Goal: Information Seeking & Learning: Learn about a topic

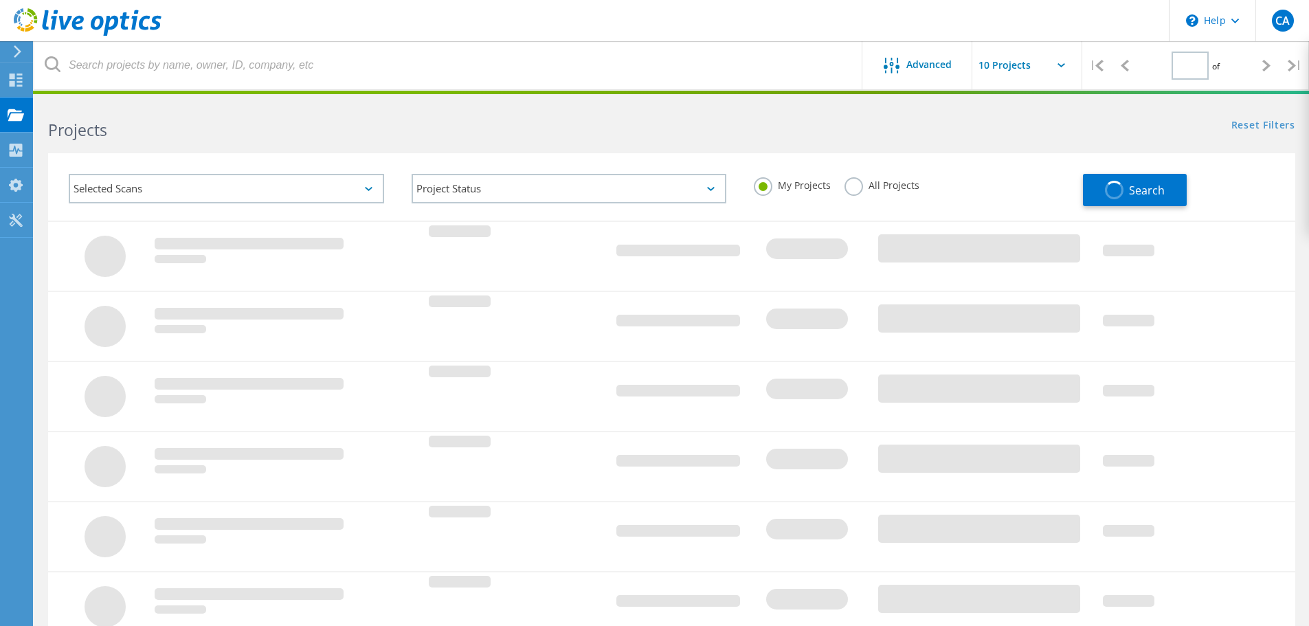
type input "1"
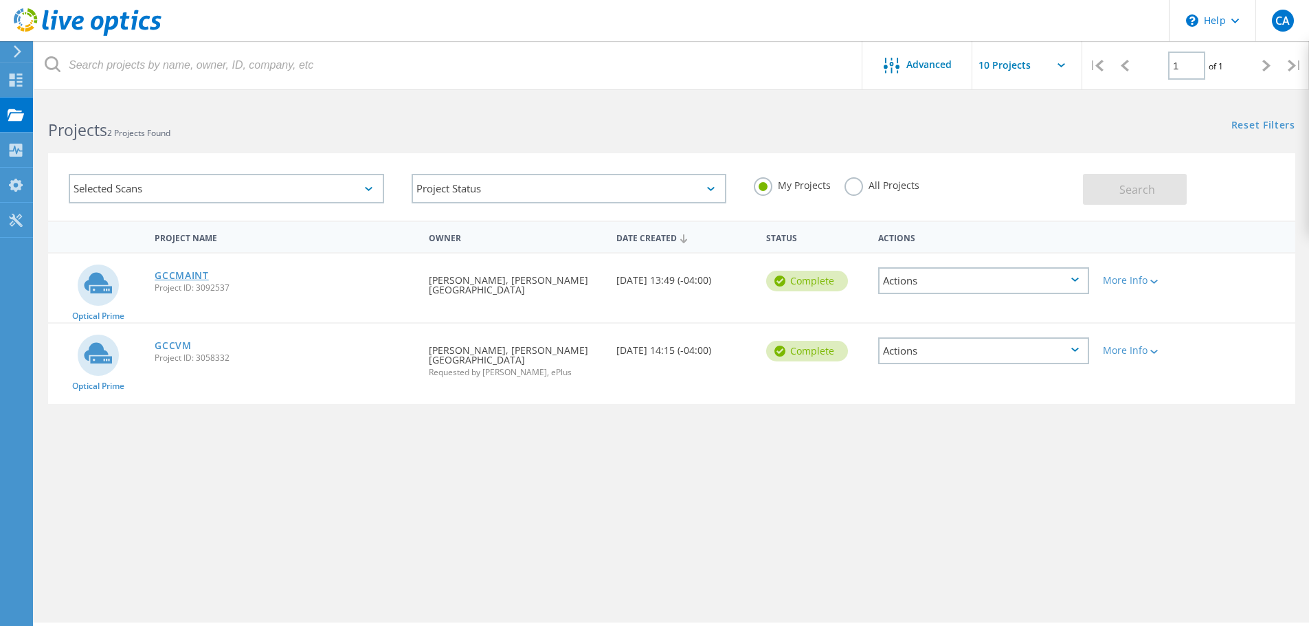
click at [177, 275] on link "GCCMAINT" at bounding box center [182, 276] width 54 height 10
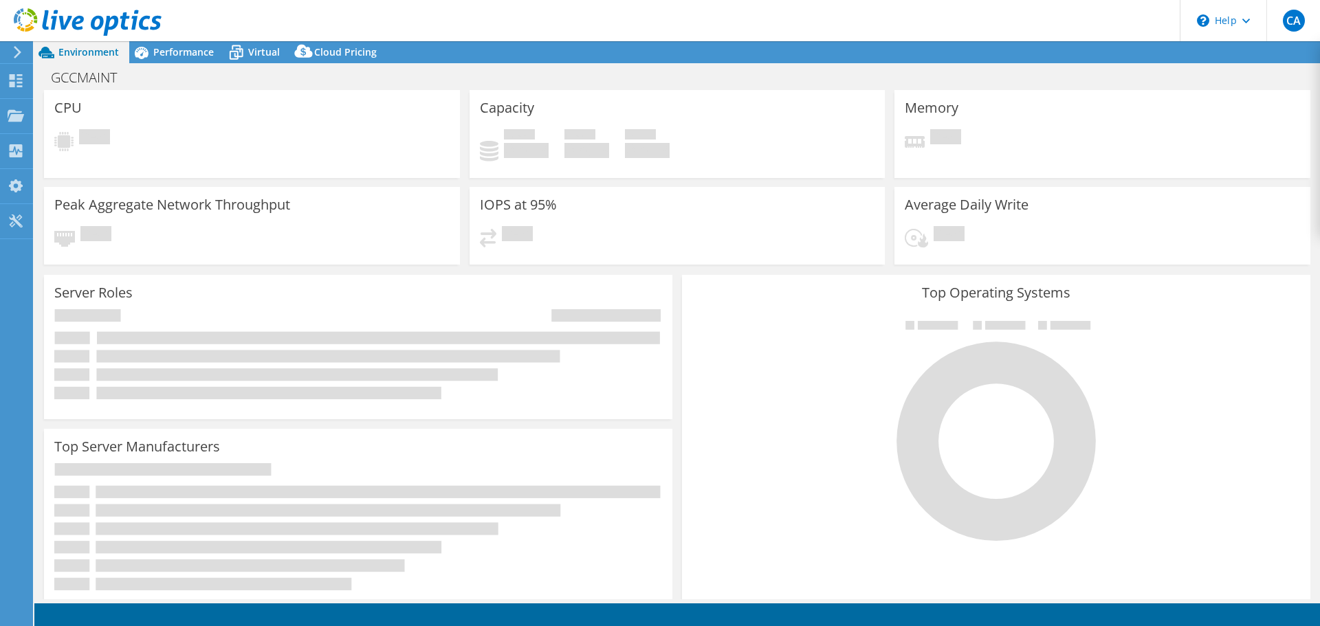
select select "USD"
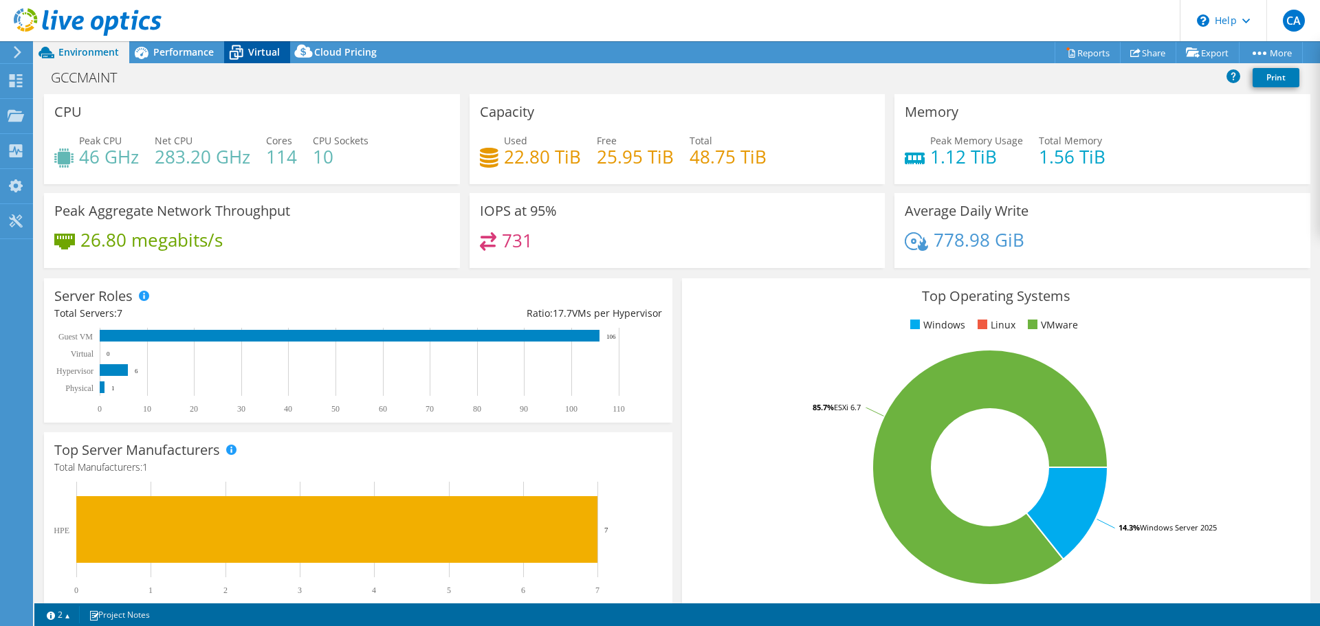
click at [256, 49] on span "Virtual" at bounding box center [264, 51] width 32 height 13
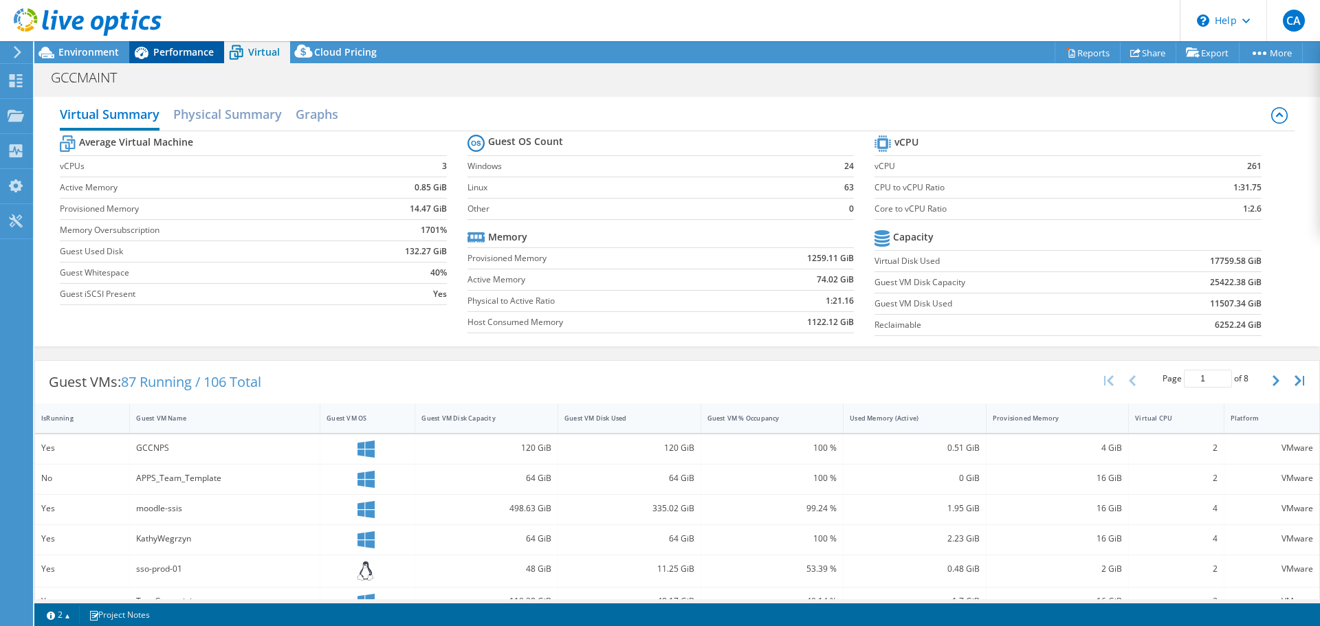
drag, startPoint x: 175, startPoint y: 45, endPoint x: 179, endPoint y: 56, distance: 11.5
click at [175, 45] on div "Performance" at bounding box center [176, 52] width 95 height 22
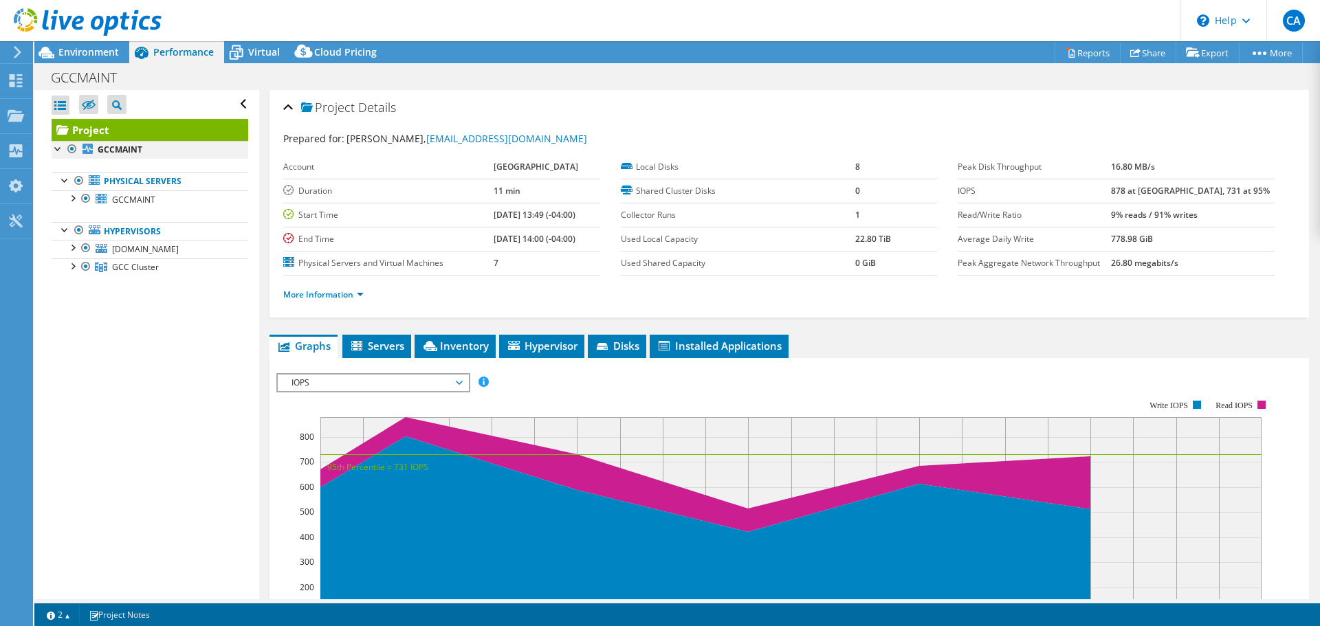
click at [70, 149] on div at bounding box center [72, 149] width 14 height 16
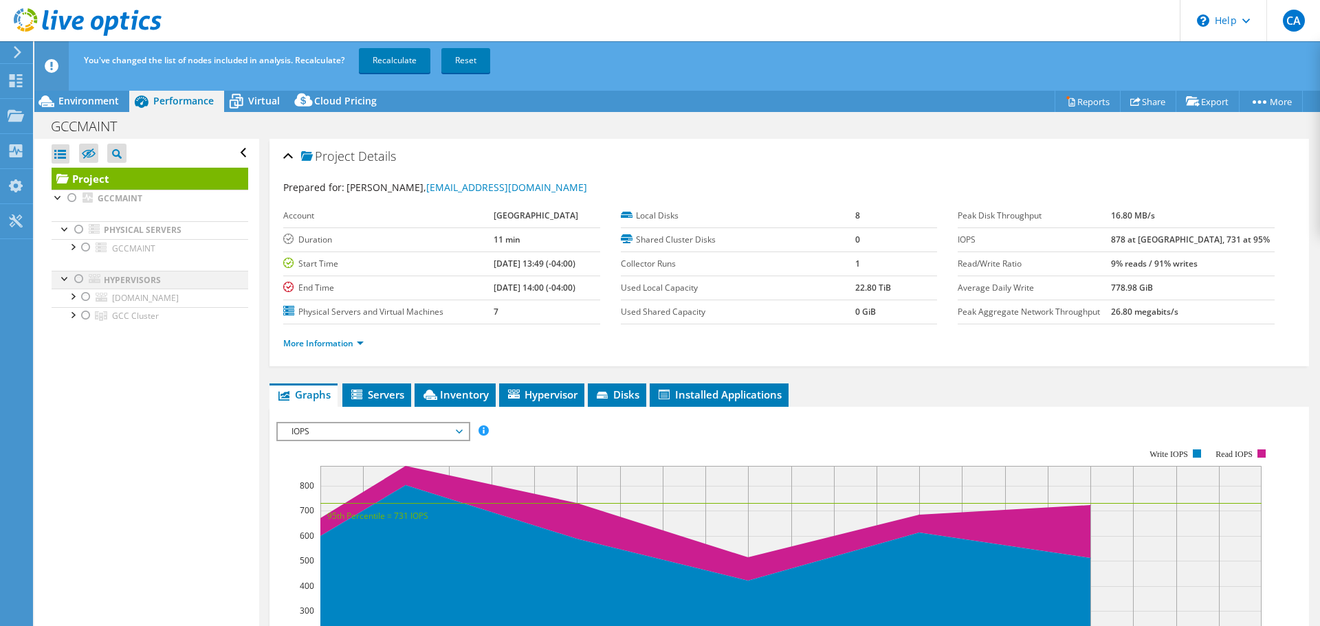
click at [76, 280] on div at bounding box center [79, 279] width 14 height 16
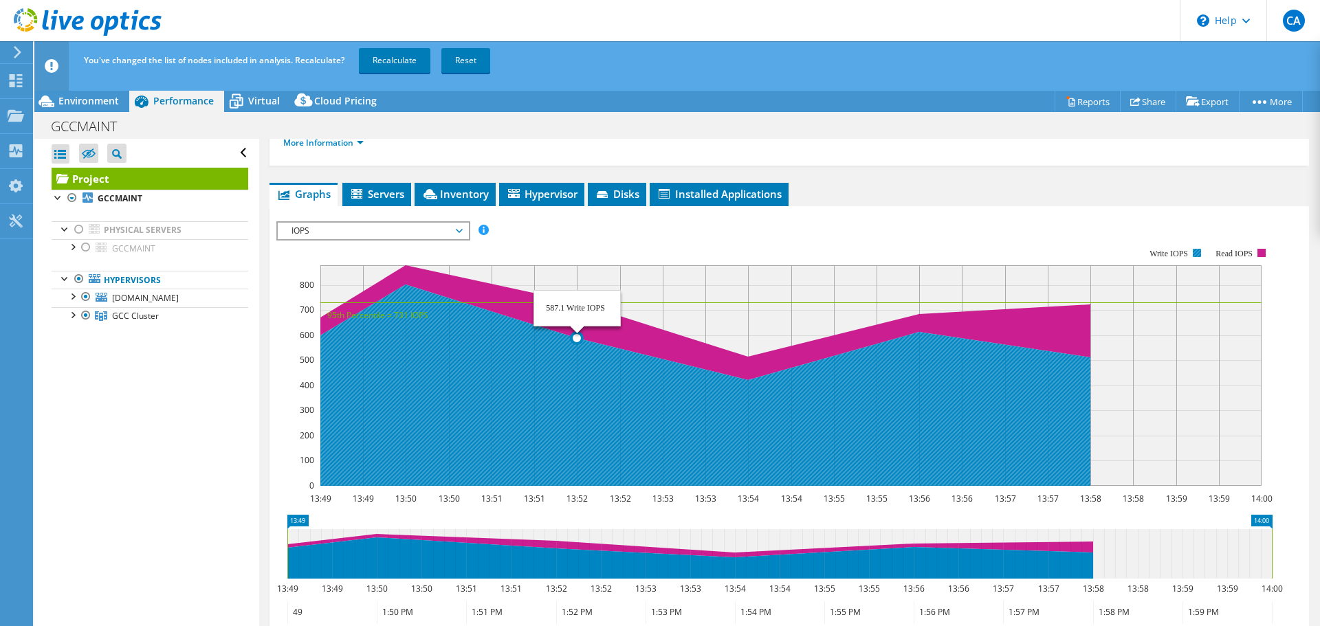
scroll to position [132, 0]
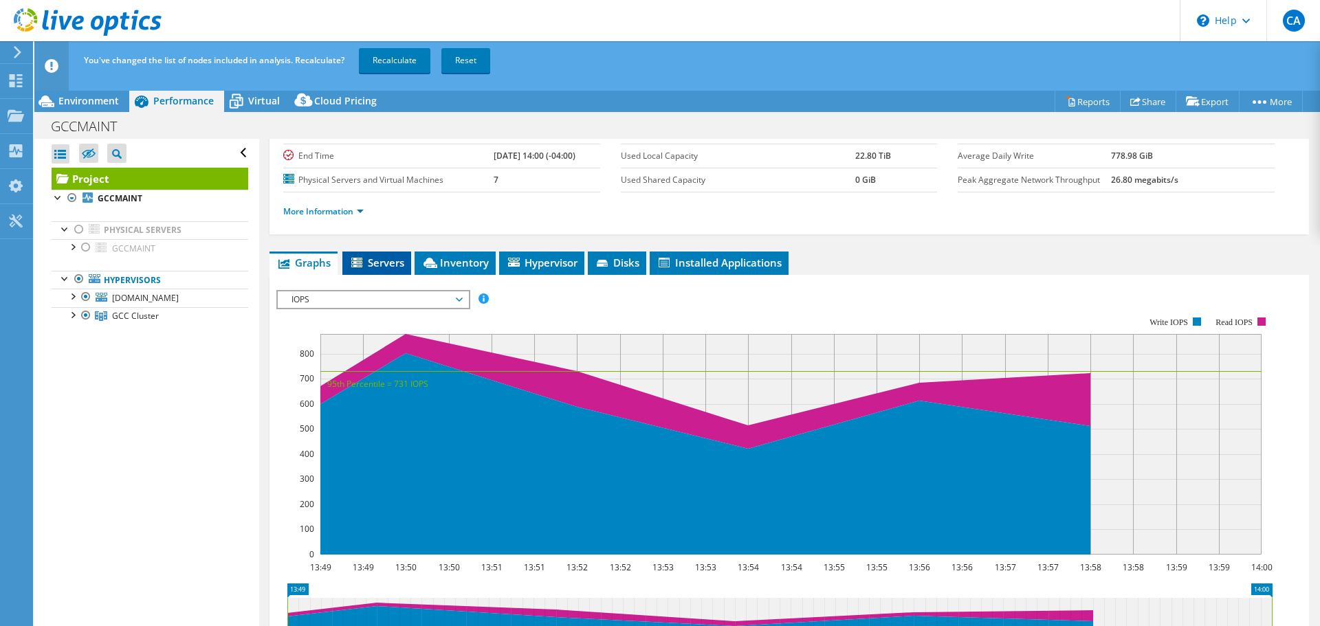
click at [380, 263] on span "Servers" at bounding box center [376, 263] width 55 height 14
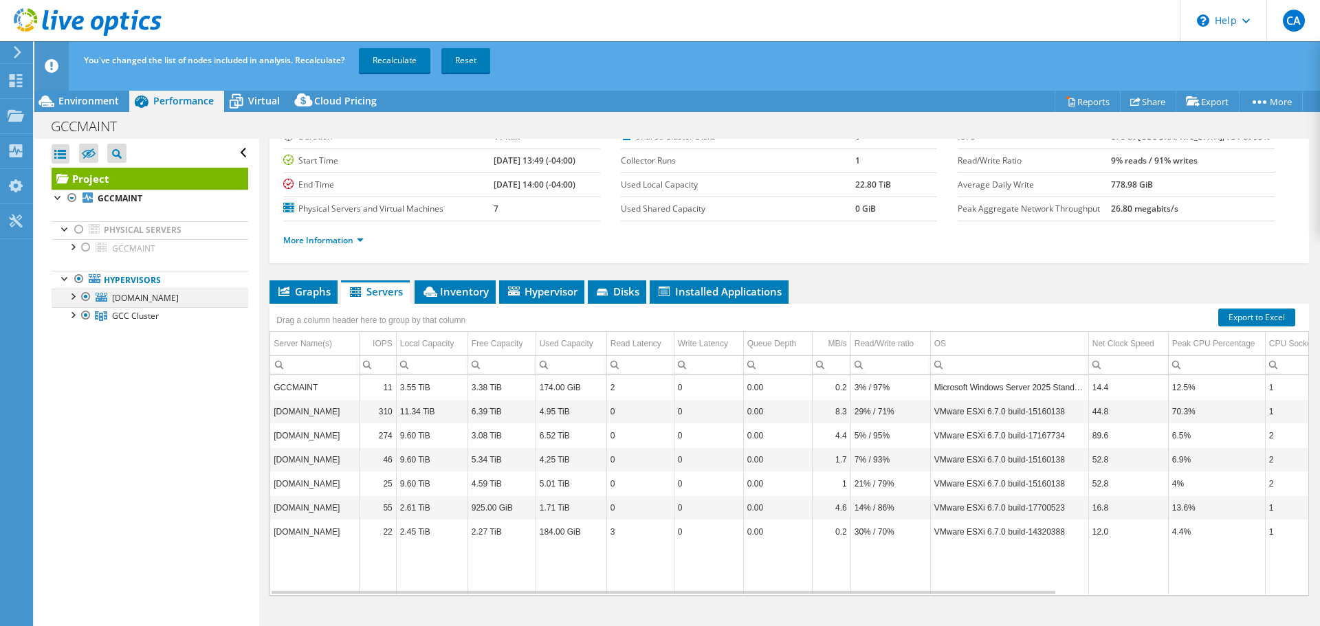
click at [69, 295] on div at bounding box center [72, 296] width 14 height 14
click at [71, 317] on div at bounding box center [72, 314] width 14 height 14
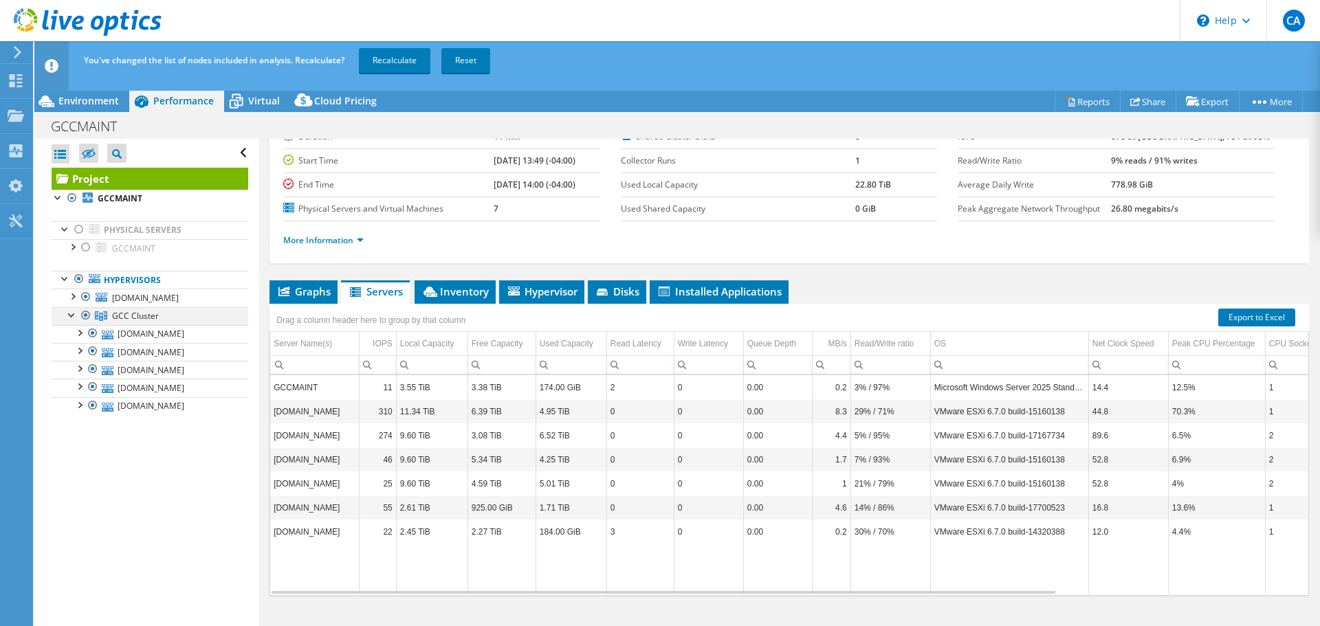
click at [71, 317] on div at bounding box center [72, 314] width 14 height 14
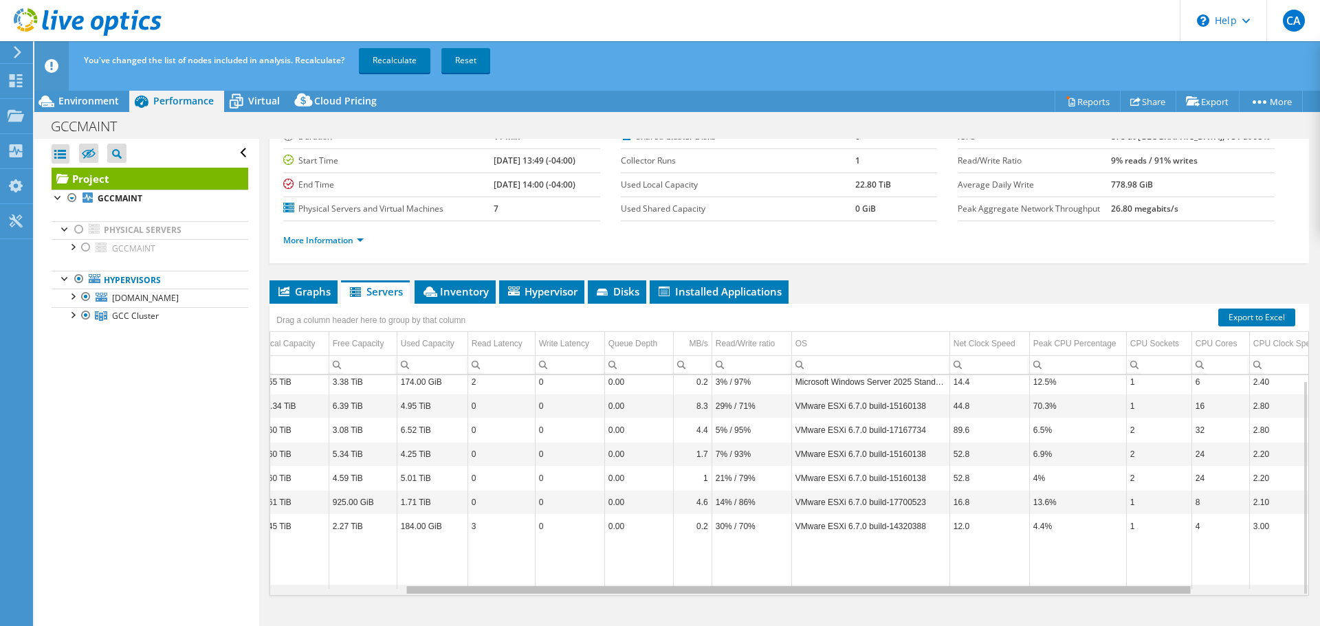
scroll to position [0, 0]
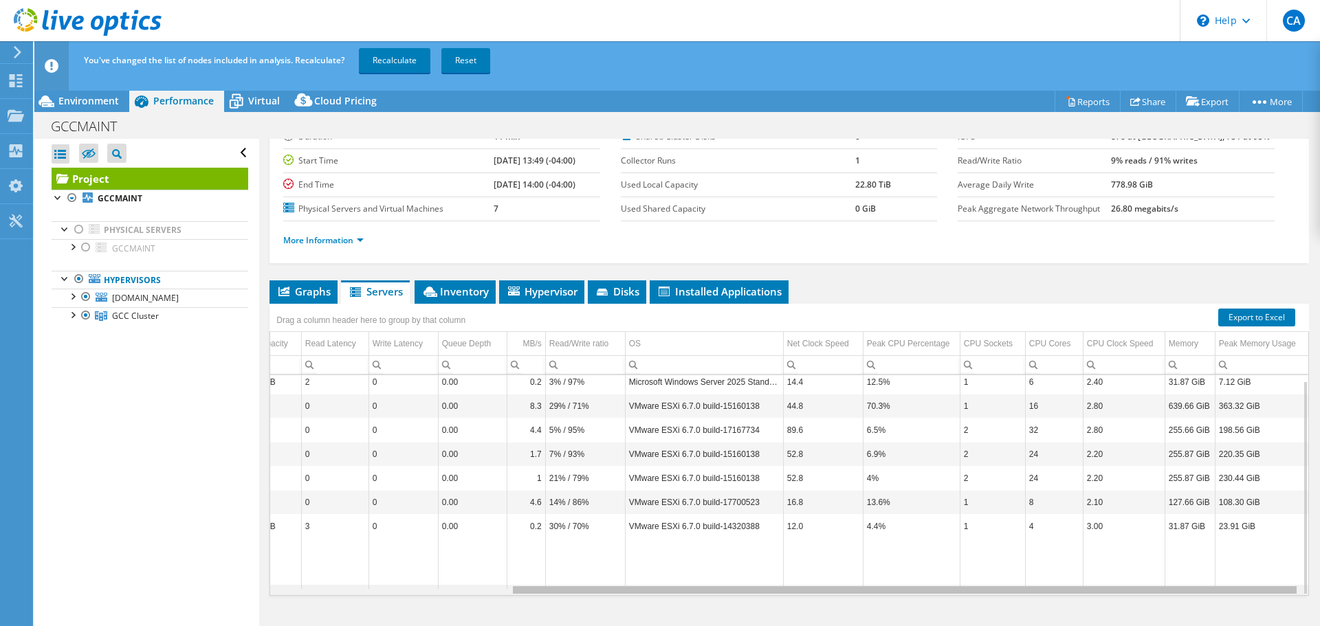
drag, startPoint x: 756, startPoint y: 592, endPoint x: 1095, endPoint y: 579, distance: 339.1
click at [1095, 579] on body "CA End User Corey Ames amesc@gcc.mass.edu GREENFIELD COMMUNITY COLLEGE My Profi…" at bounding box center [660, 313] width 1320 height 626
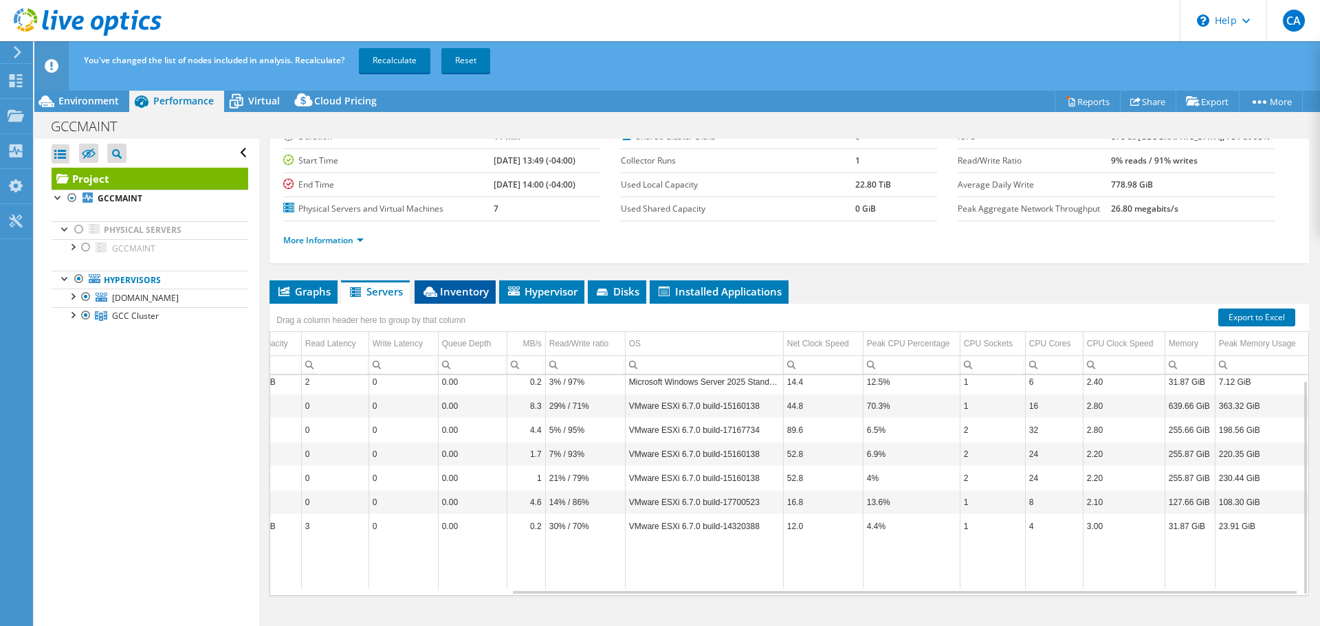
click at [460, 296] on span "Inventory" at bounding box center [454, 292] width 67 height 14
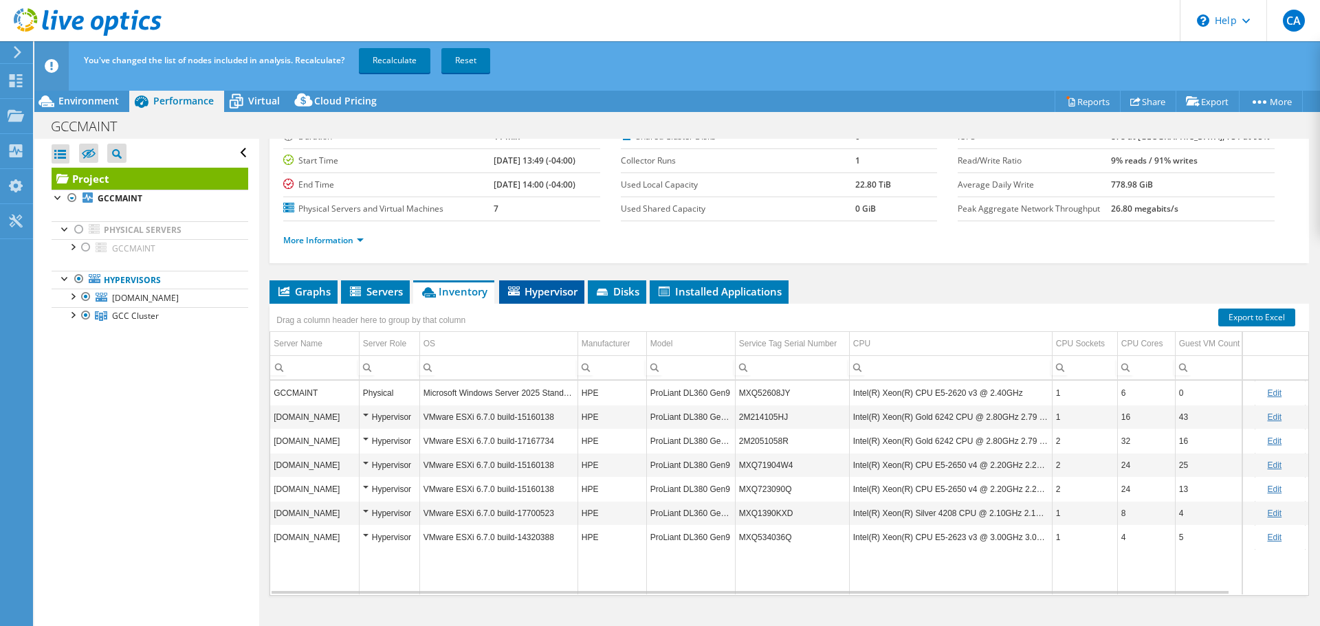
click at [552, 292] on span "Hypervisor" at bounding box center [541, 292] width 71 height 14
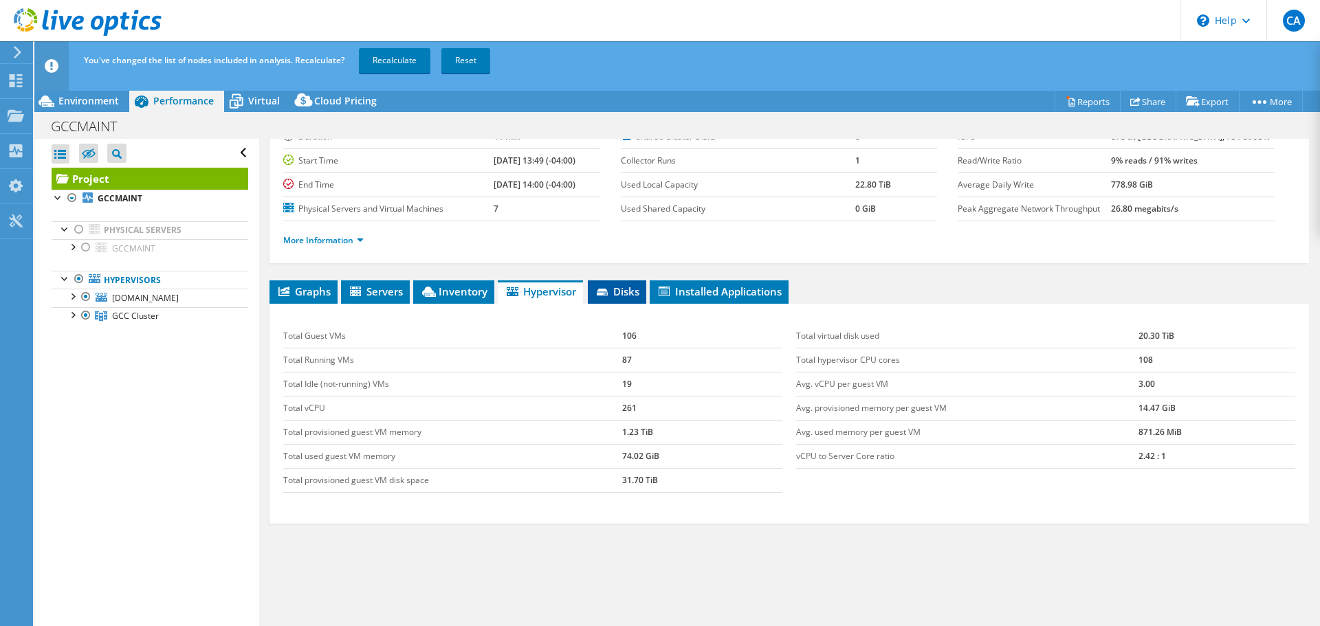
click at [621, 290] on span "Disks" at bounding box center [617, 292] width 45 height 14
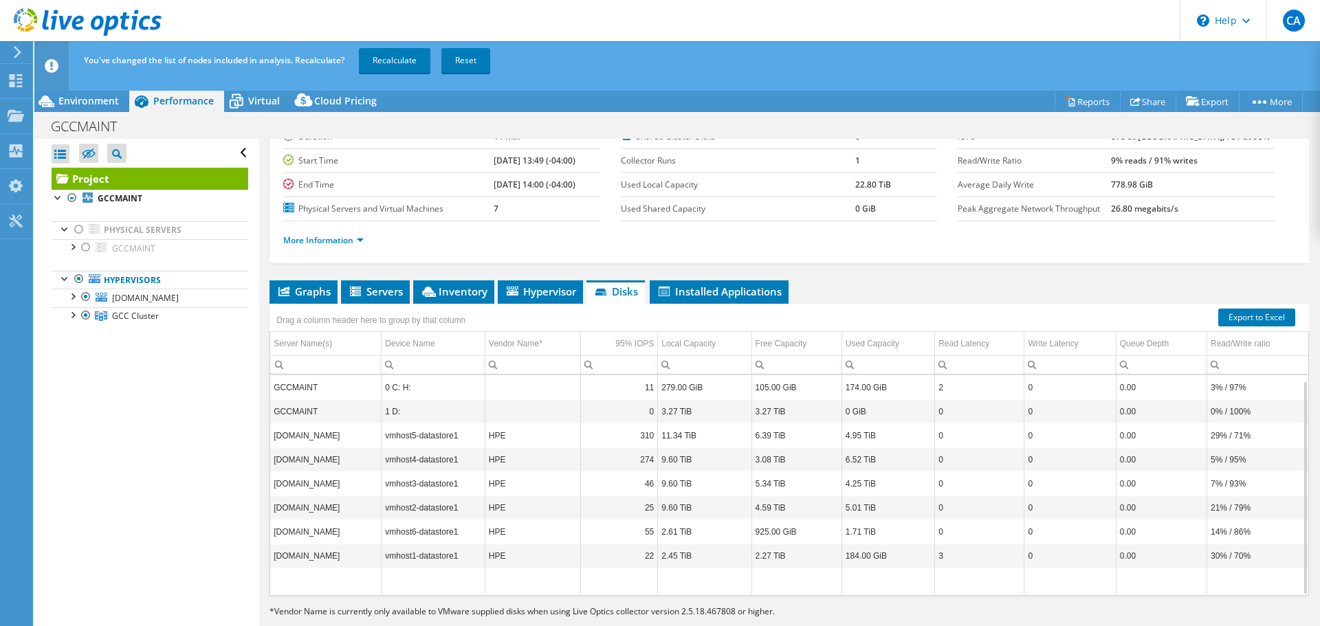
scroll to position [5, 0]
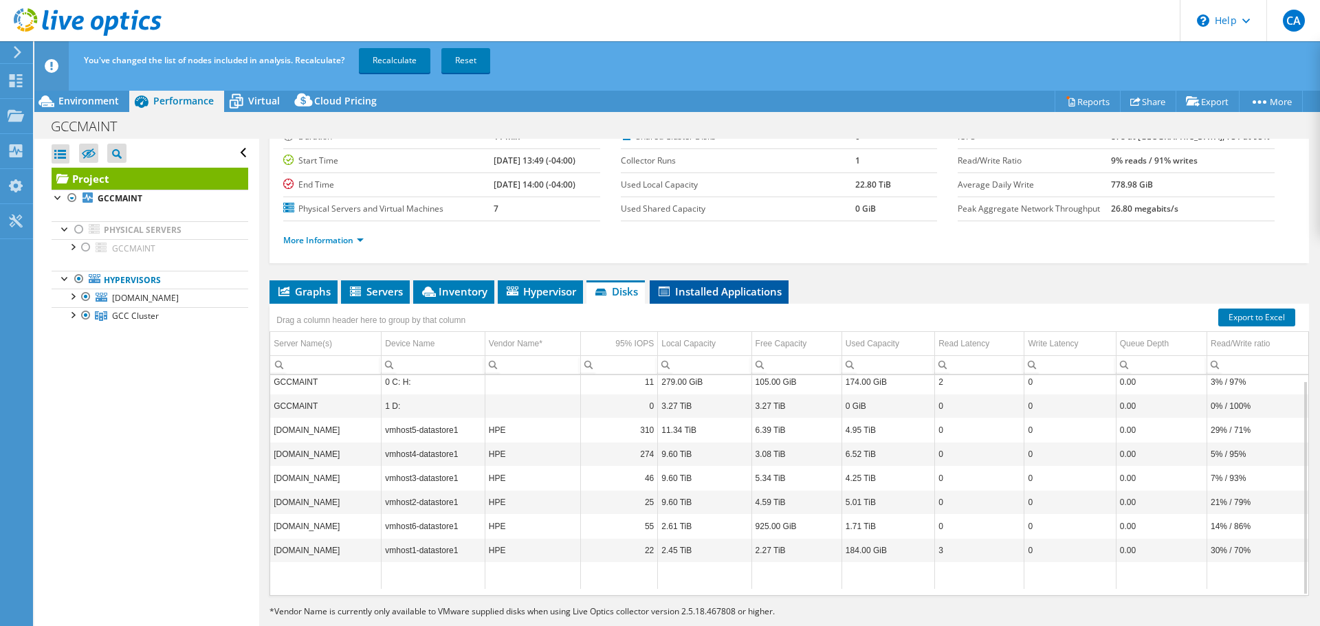
click at [696, 293] on span "Installed Applications" at bounding box center [718, 292] width 125 height 14
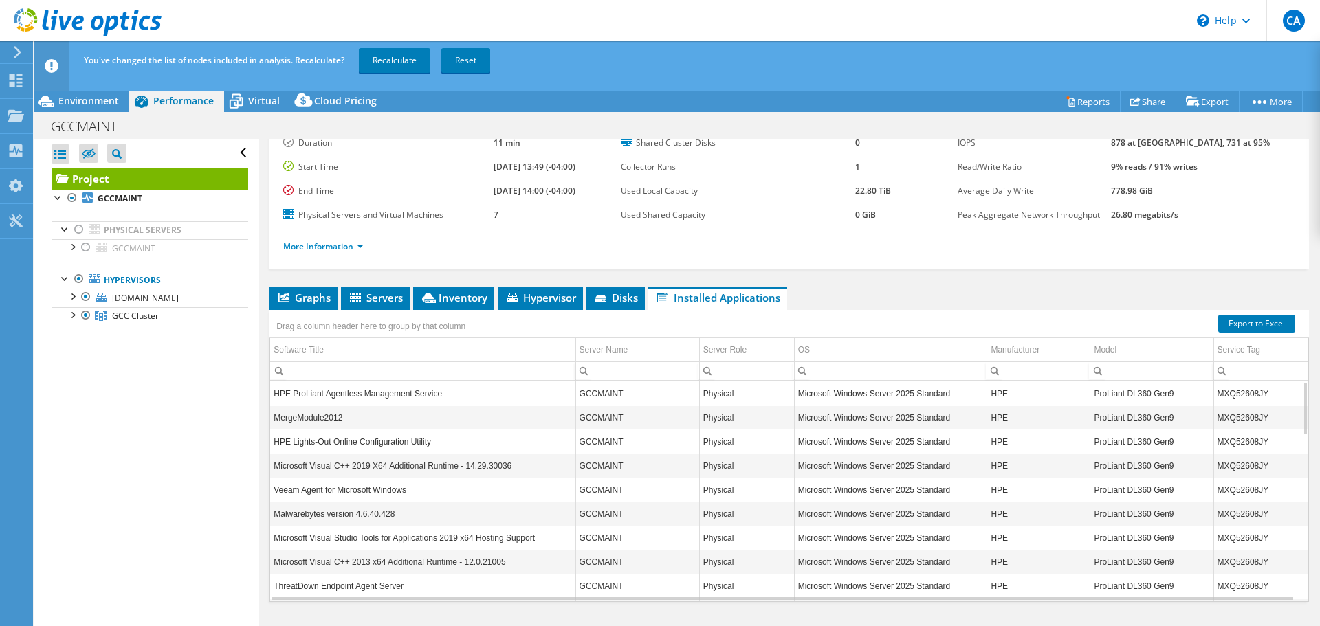
scroll to position [103, 0]
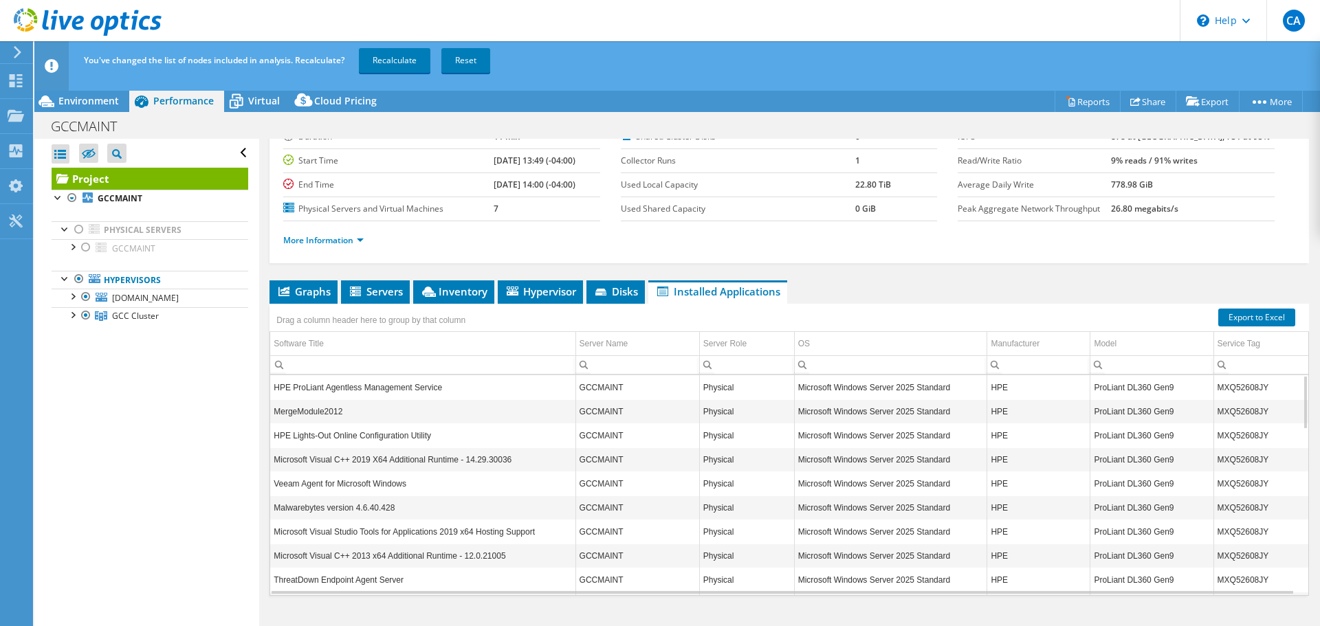
click at [383, 581] on td "ThreatDown Endpoint Agent Server" at bounding box center [422, 580] width 305 height 24
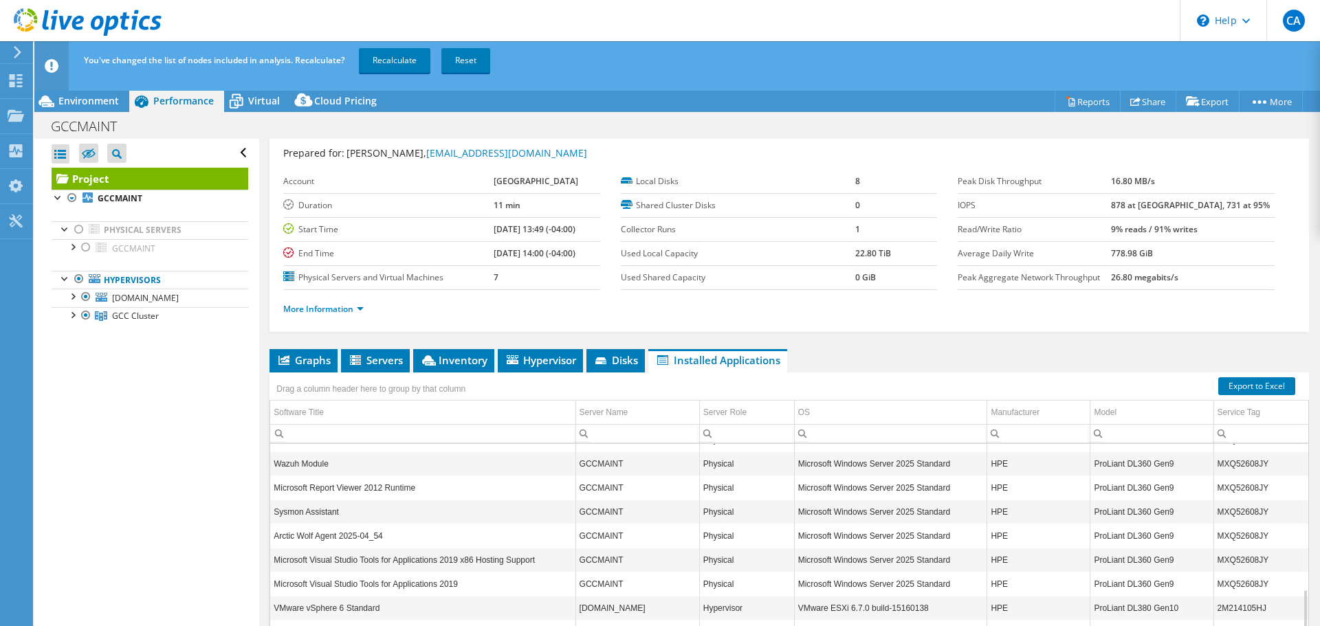
scroll to position [511, 0]
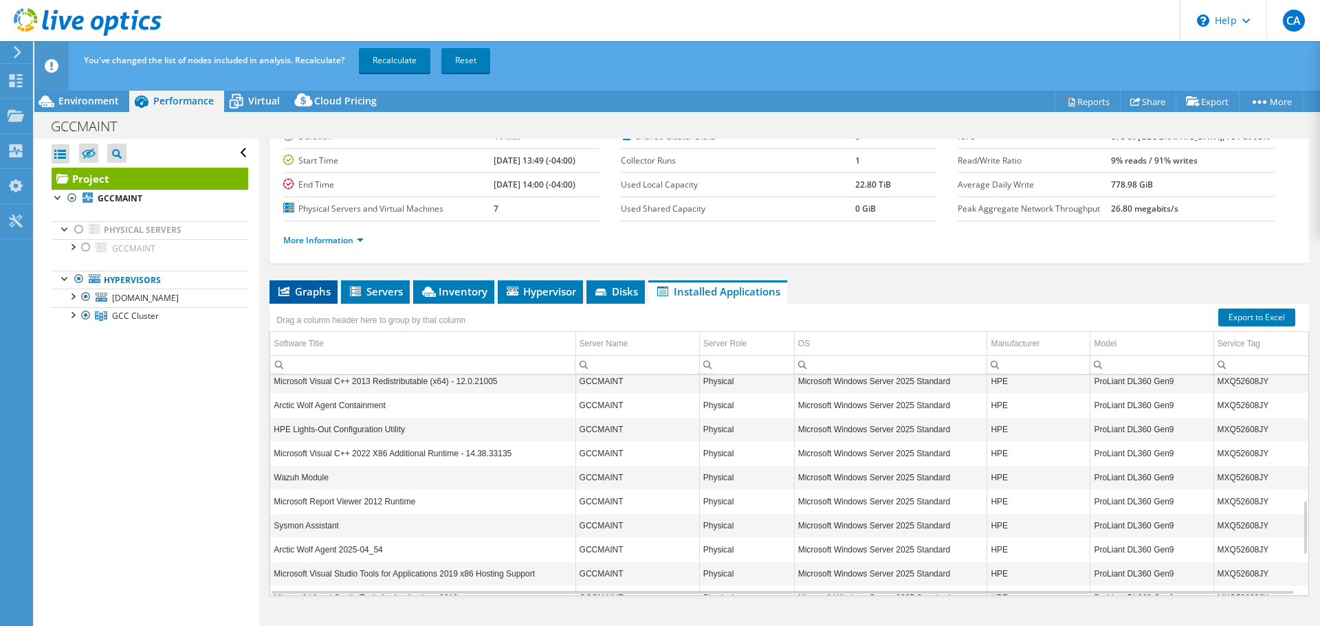
click at [302, 296] on span "Graphs" at bounding box center [303, 292] width 54 height 14
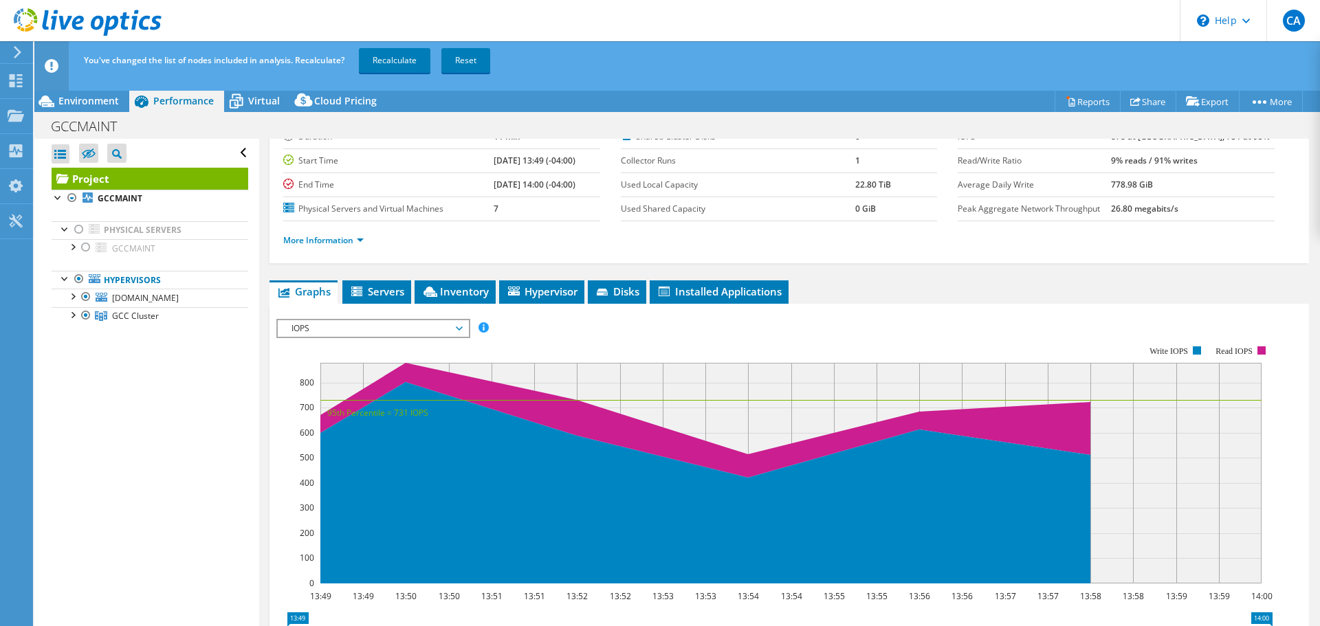
click at [452, 329] on span "IOPS" at bounding box center [373, 328] width 177 height 16
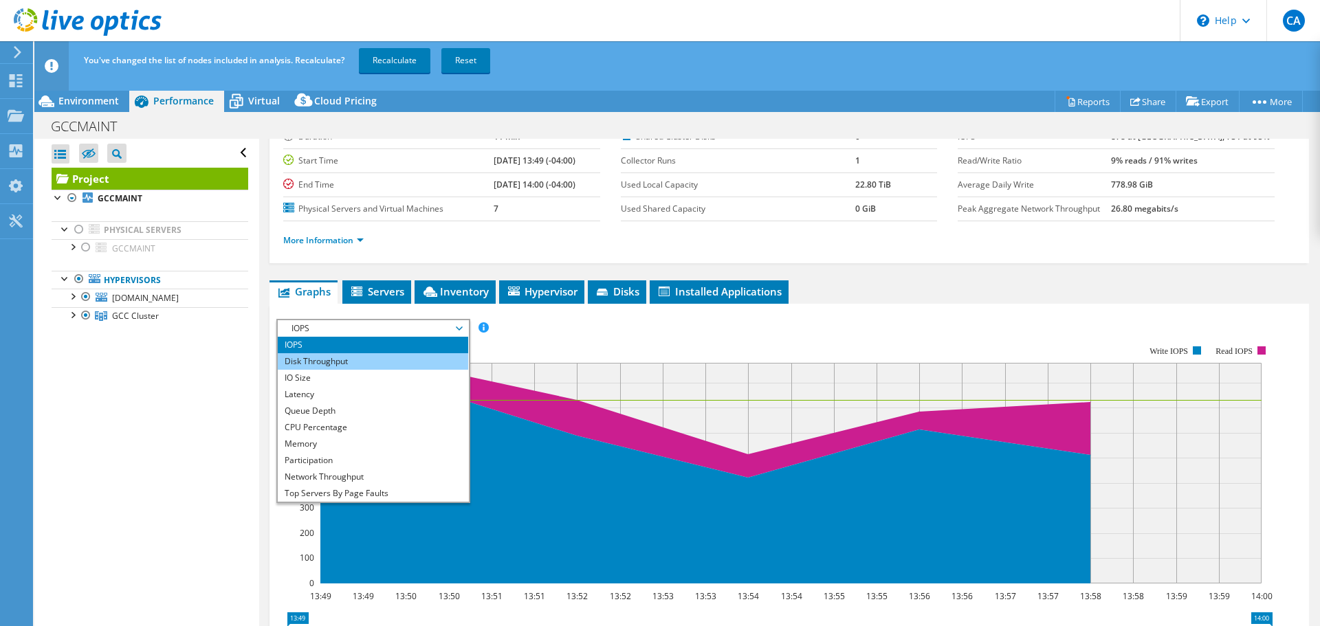
click at [430, 357] on li "Disk Throughput" at bounding box center [373, 361] width 190 height 16
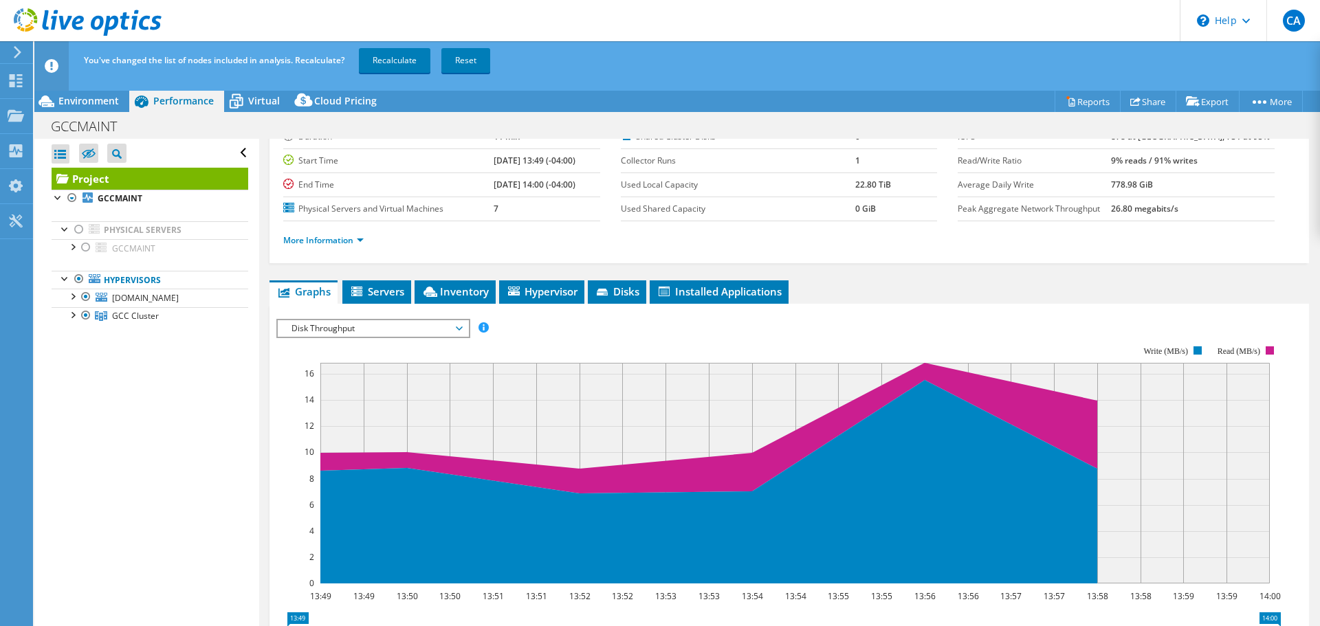
click at [322, 289] on span "Graphs" at bounding box center [303, 292] width 54 height 14
click at [427, 329] on span "Disk Throughput" at bounding box center [373, 328] width 177 height 16
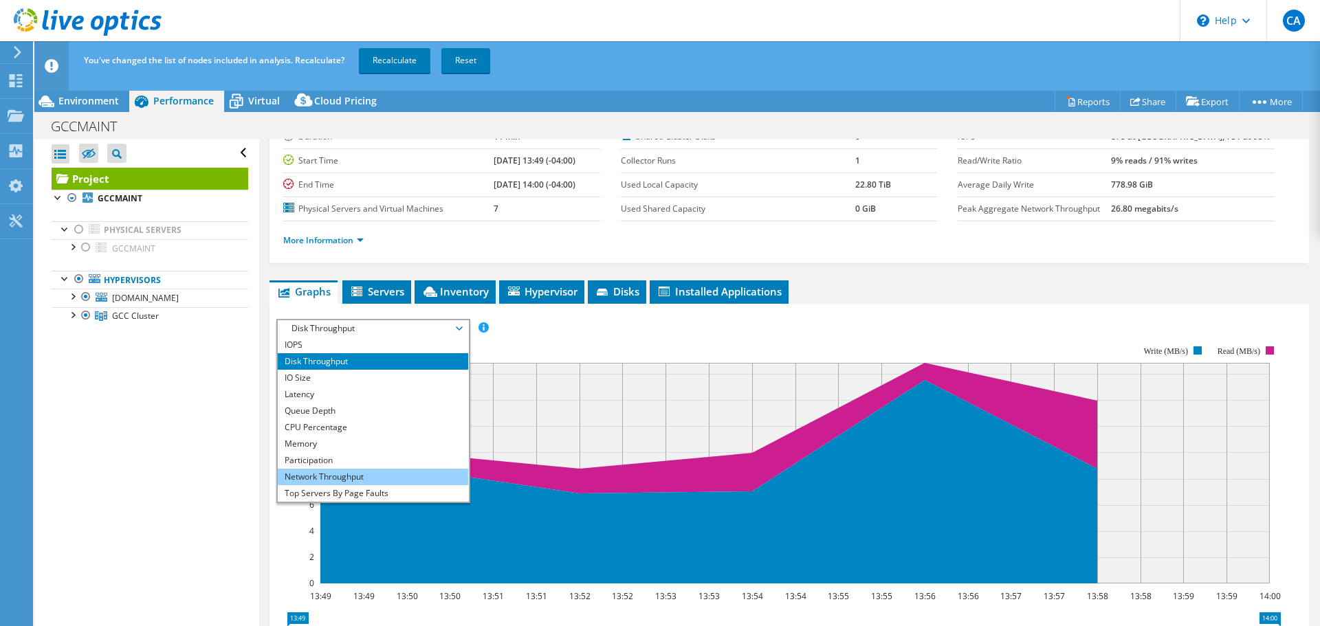
scroll to position [49, 0]
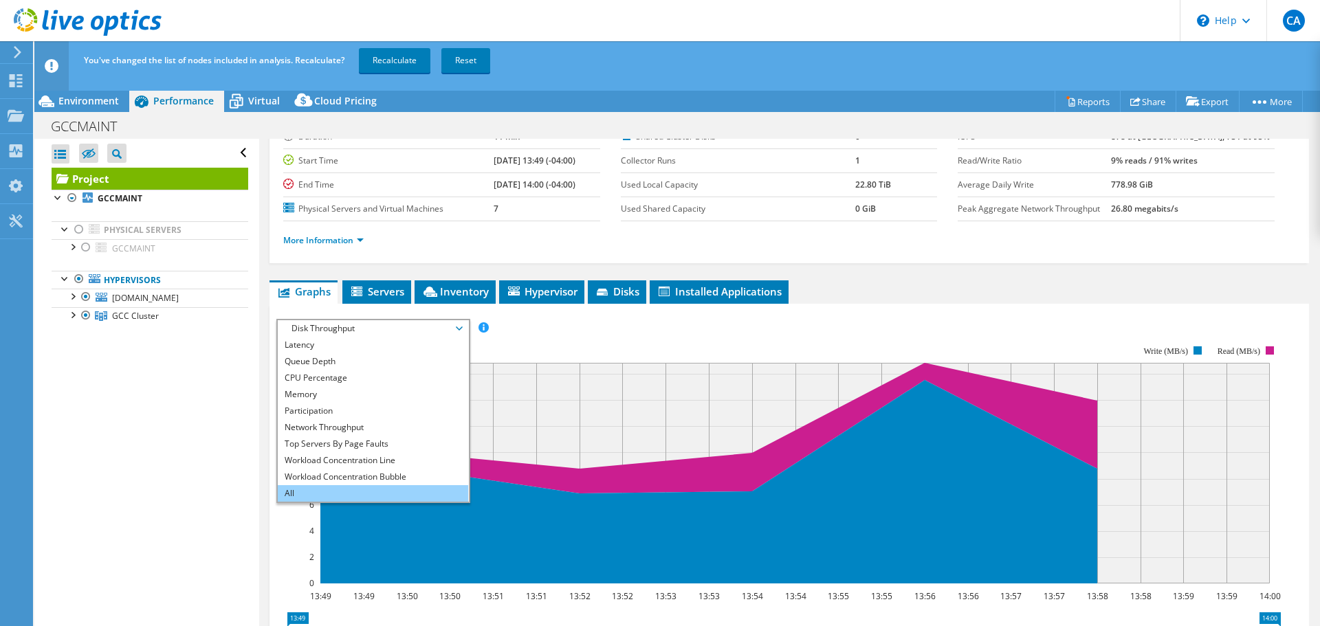
click at [387, 490] on li "All" at bounding box center [373, 493] width 190 height 16
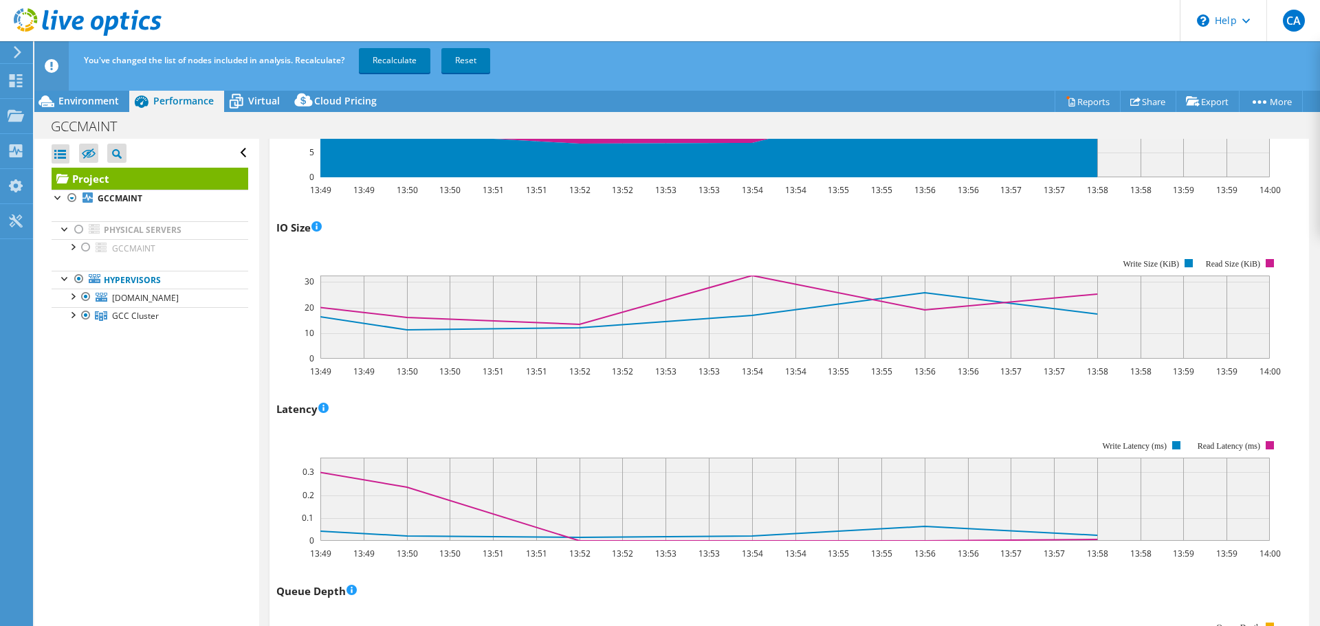
scroll to position [103, 0]
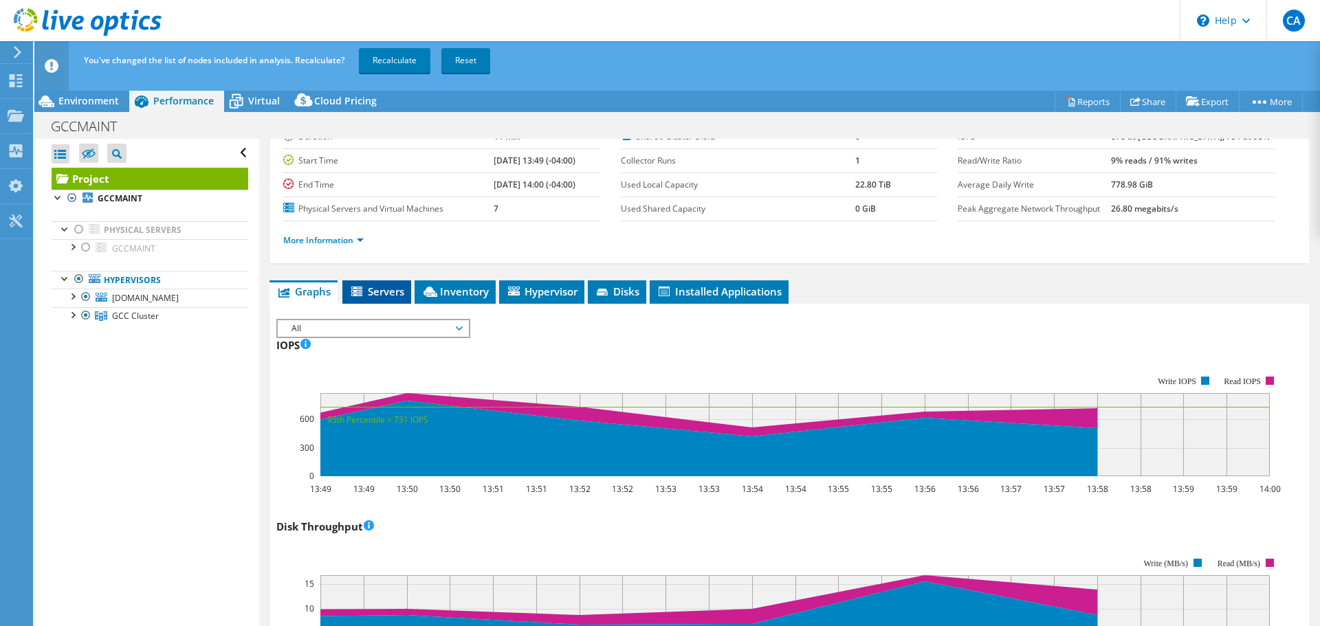
click at [380, 287] on span "Servers" at bounding box center [376, 292] width 55 height 14
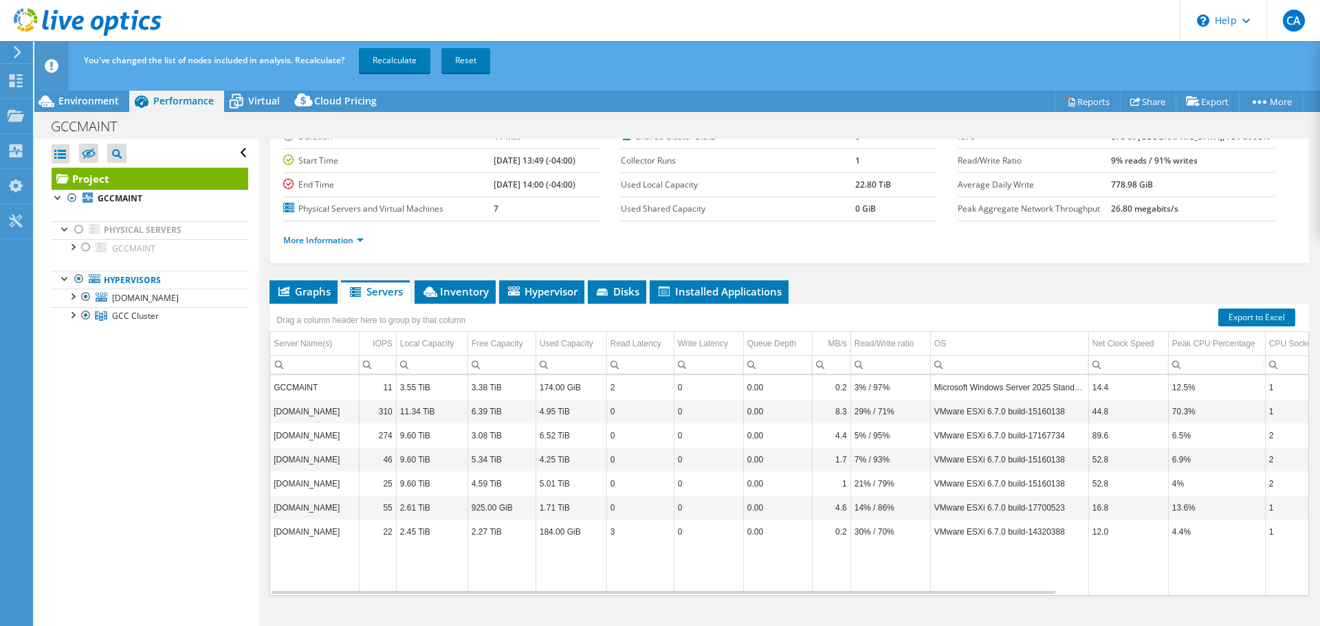
scroll to position [0, 0]
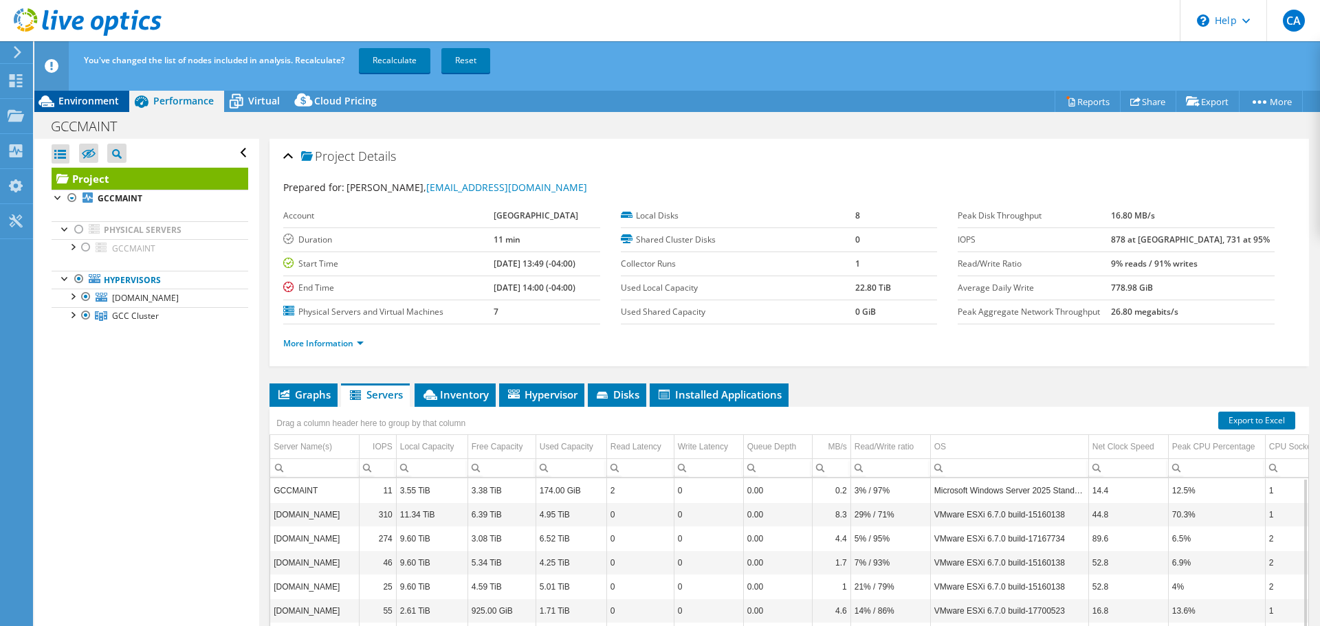
click at [87, 102] on span "Environment" at bounding box center [88, 100] width 60 height 13
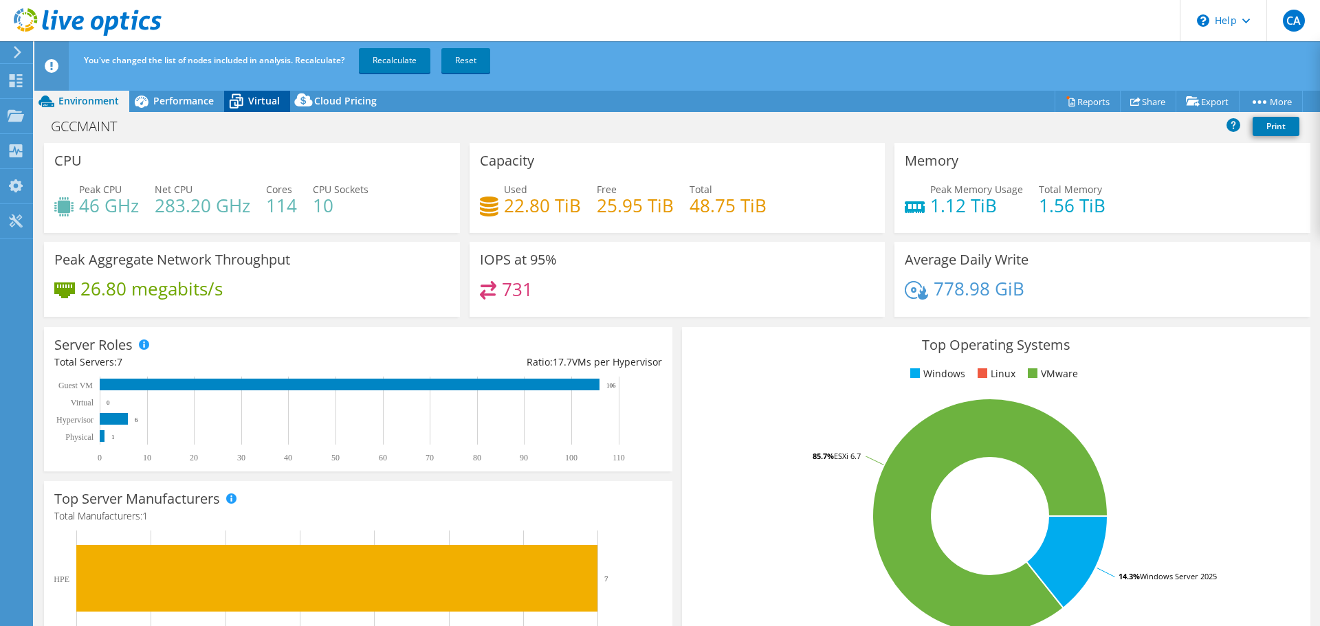
click at [250, 102] on span "Virtual" at bounding box center [264, 100] width 32 height 13
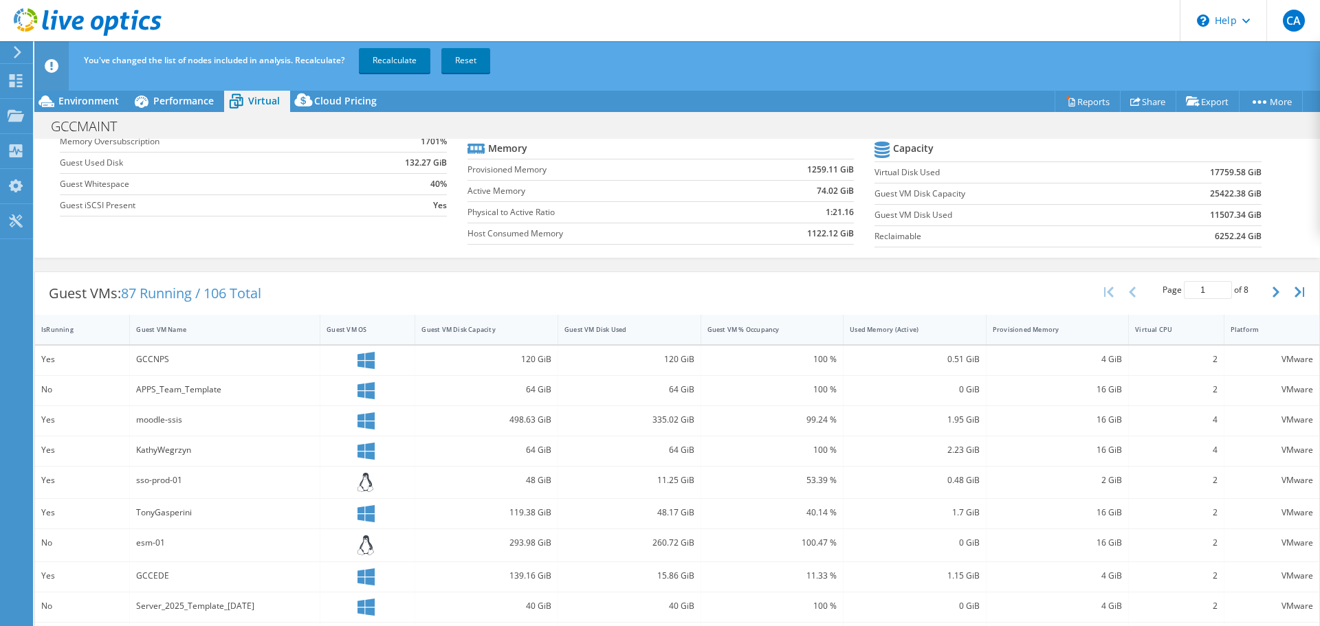
scroll to position [206, 0]
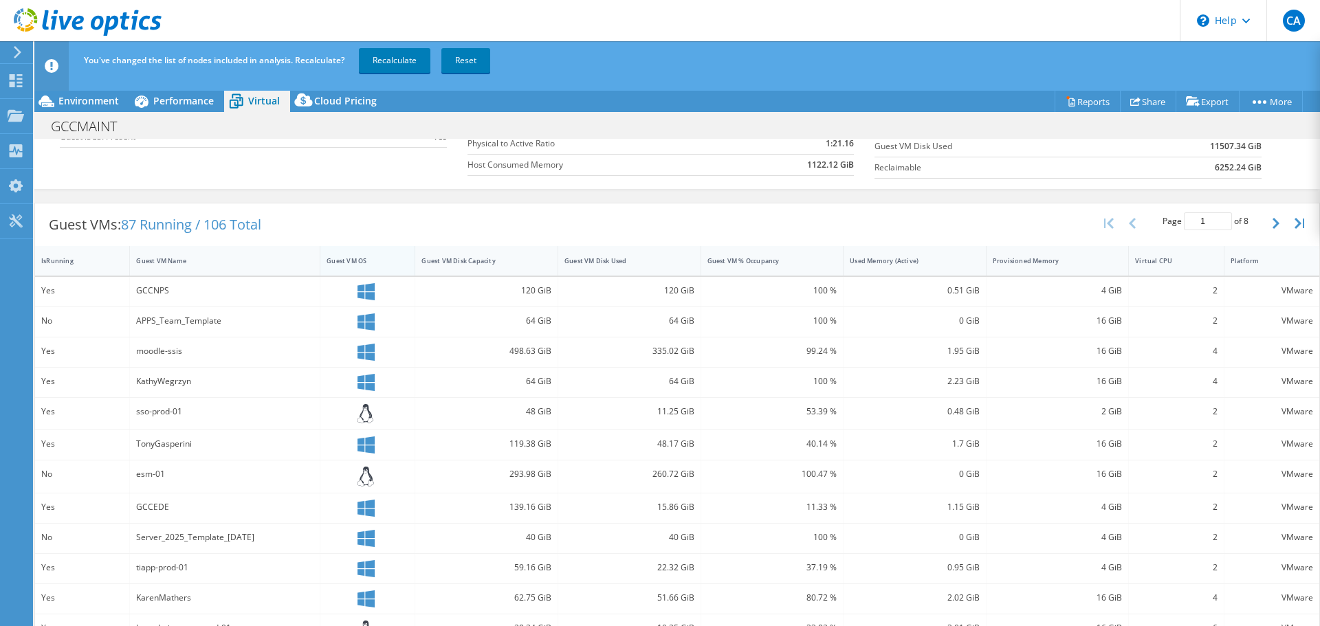
click at [347, 261] on div "Guest VM OS" at bounding box center [358, 260] width 65 height 9
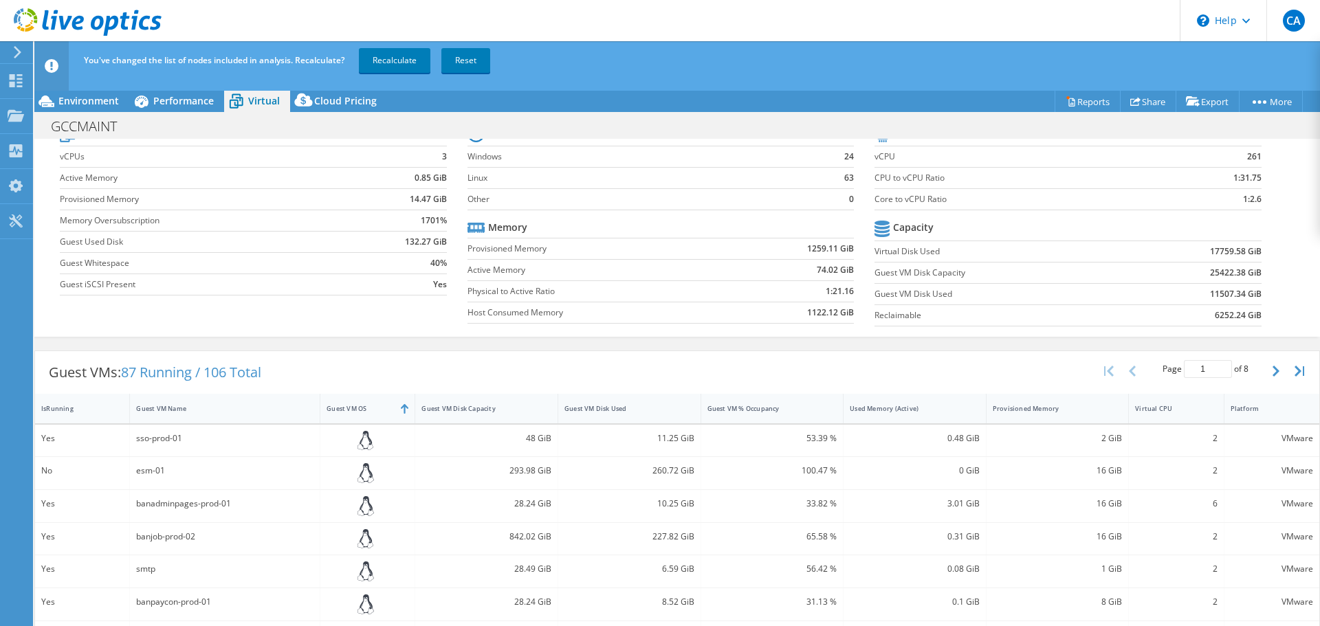
scroll to position [0, 0]
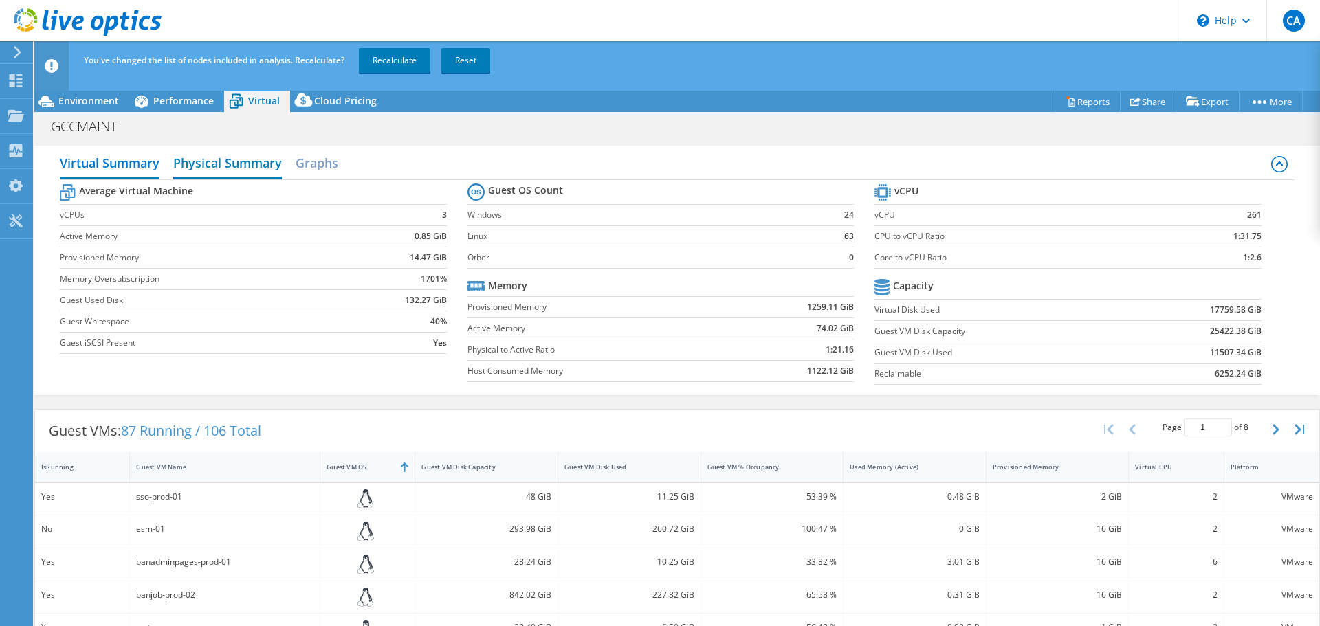
click at [260, 158] on h2 "Physical Summary" at bounding box center [227, 164] width 109 height 30
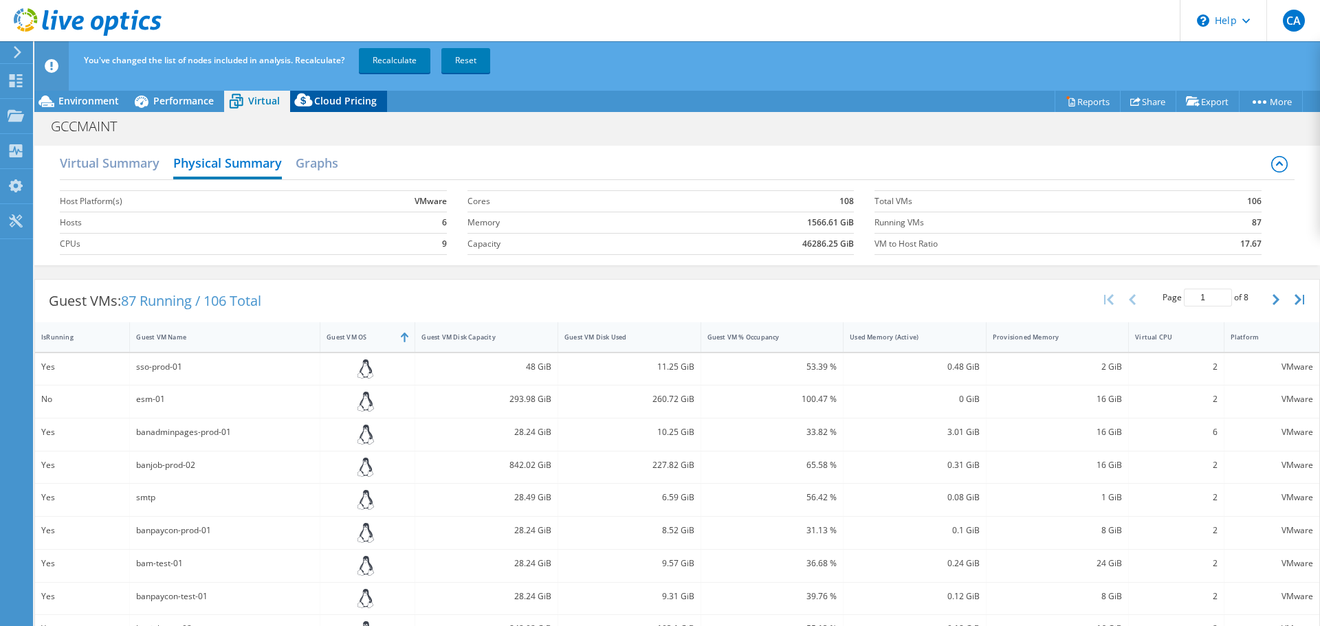
click at [318, 102] on span "Cloud Pricing" at bounding box center [345, 100] width 63 height 13
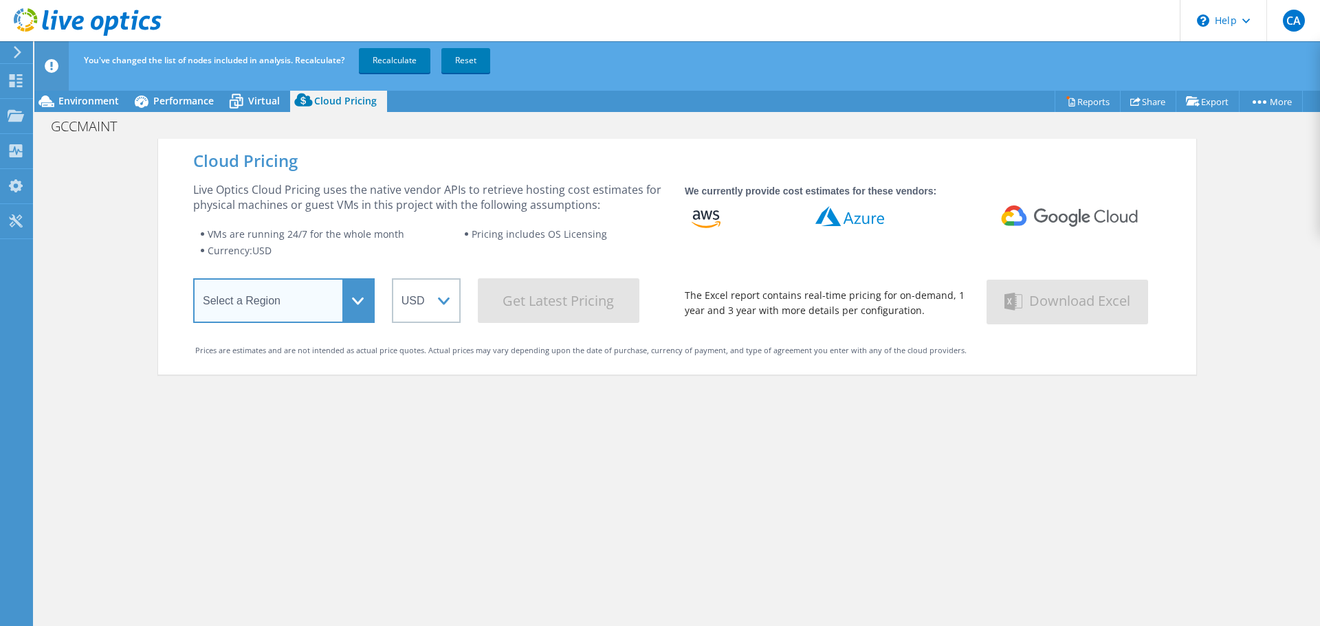
click at [357, 309] on select "Select a Region Asia Pacific (Hong Kong) Asia Pacific (Mumbai) Asia Pacific (Se…" at bounding box center [283, 300] width 181 height 45
select select "USEast"
click at [193, 281] on select "Select a Region Asia Pacific (Hong Kong) Asia Pacific (Mumbai) Asia Pacific (Se…" at bounding box center [283, 300] width 181 height 45
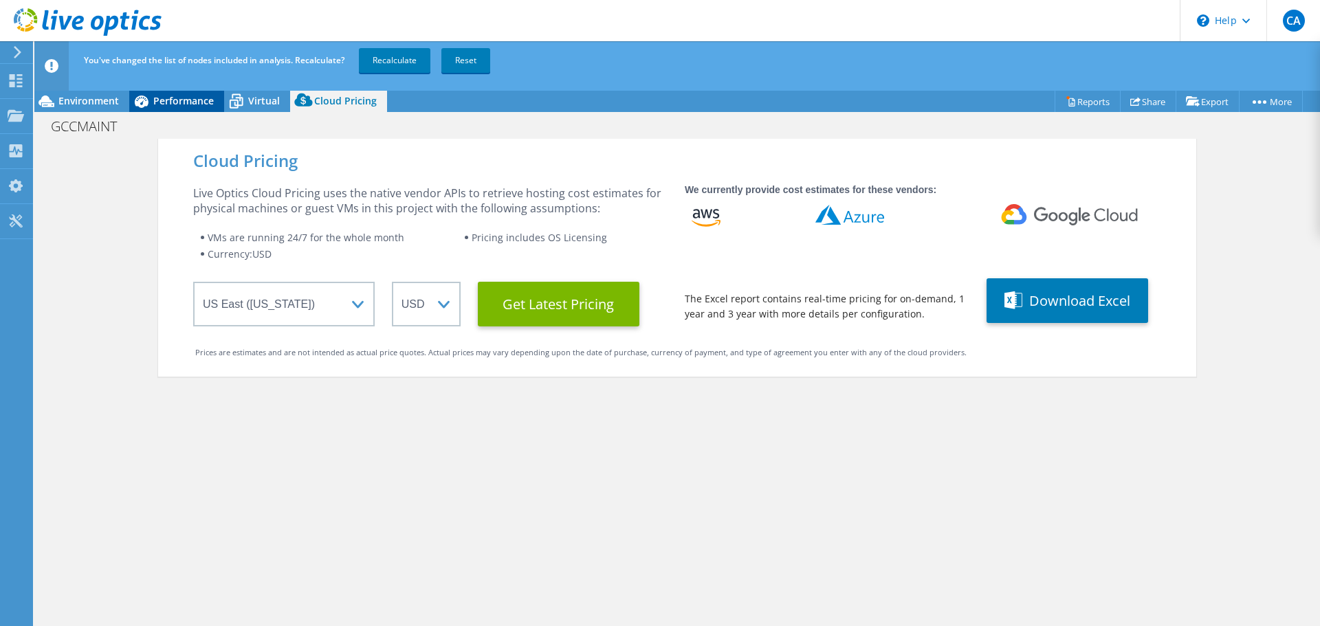
click at [182, 102] on span "Performance" at bounding box center [183, 100] width 60 height 13
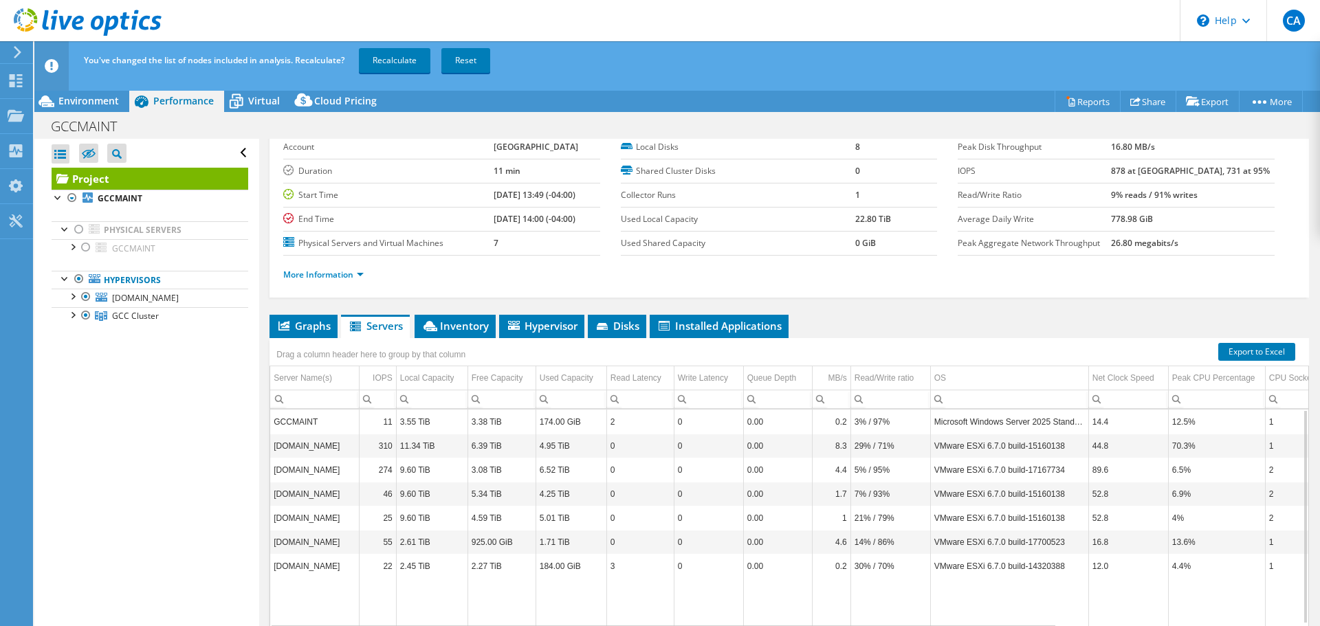
scroll to position [103, 0]
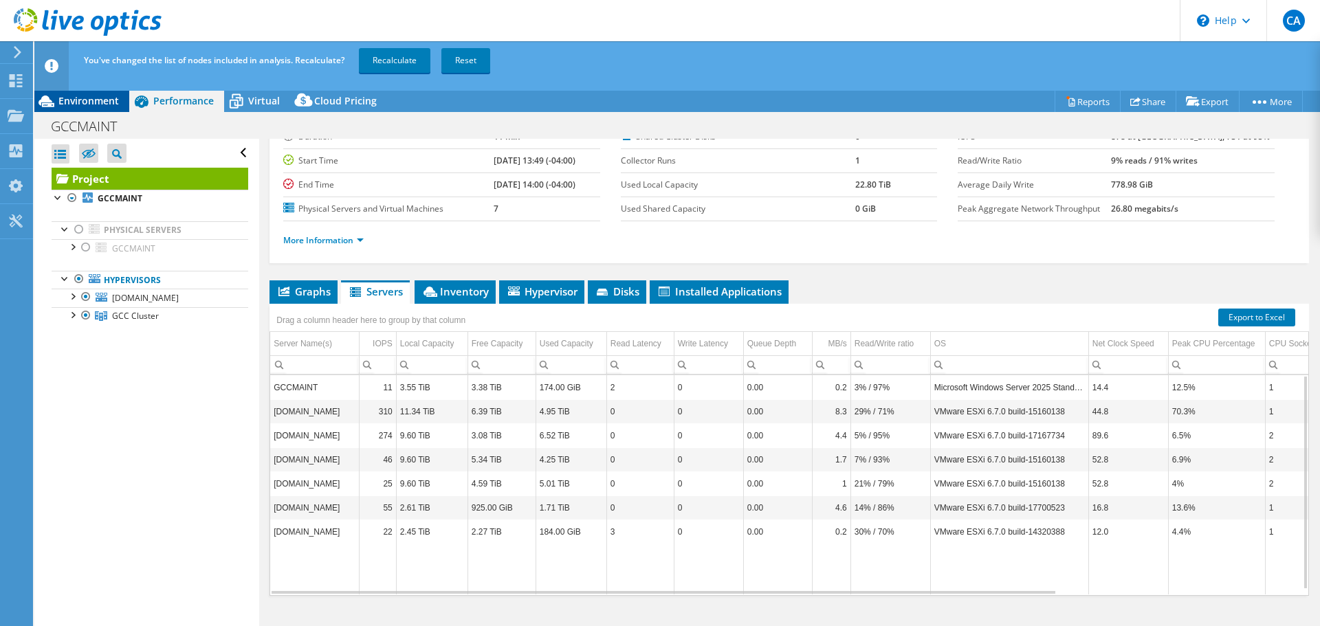
click at [87, 99] on span "Environment" at bounding box center [88, 100] width 60 height 13
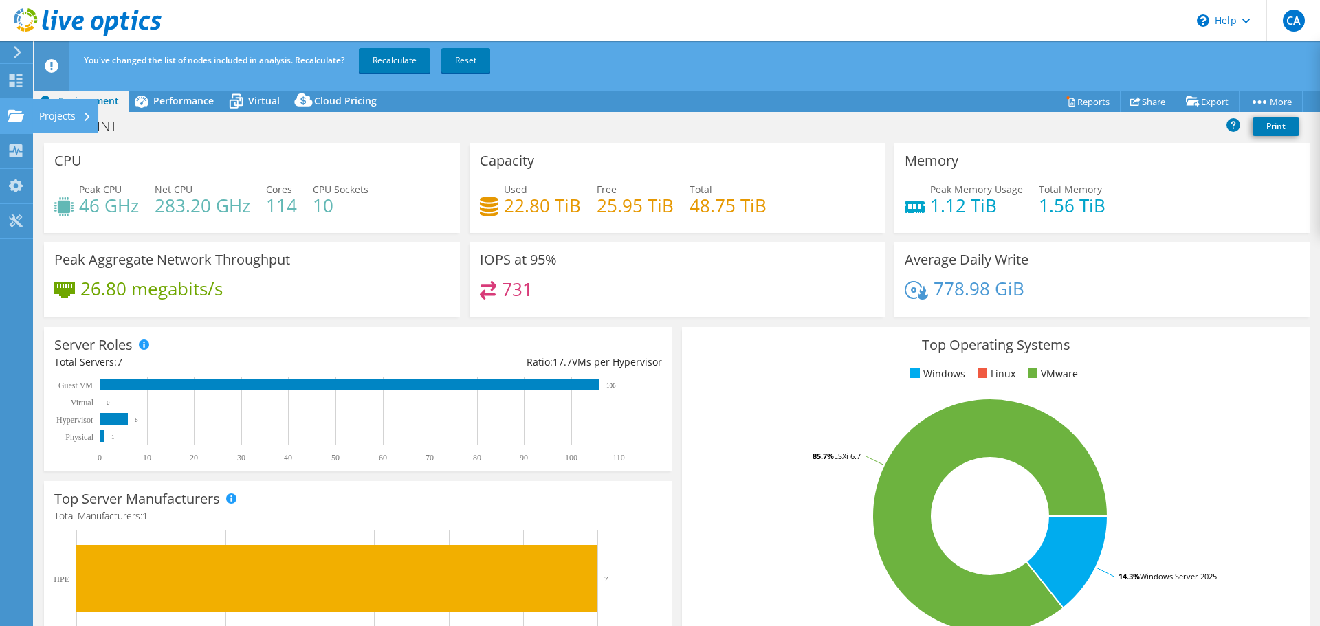
click at [21, 119] on use at bounding box center [16, 115] width 16 height 12
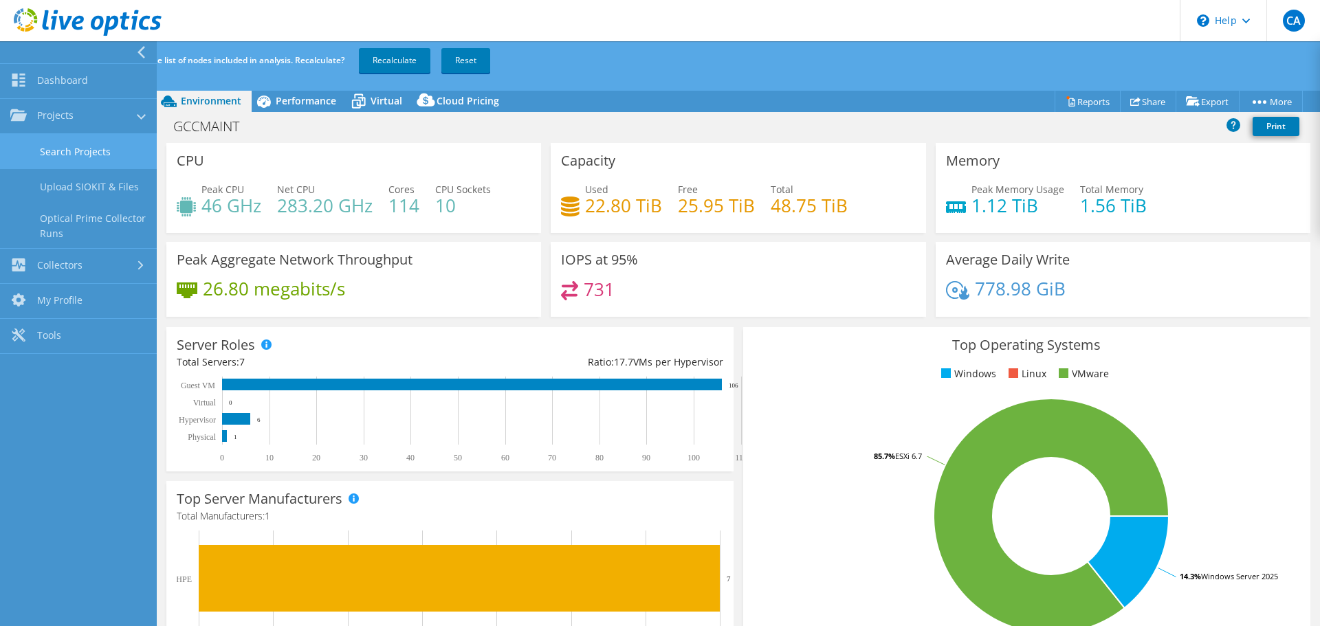
click at [59, 141] on link "Search Projects" at bounding box center [78, 151] width 157 height 35
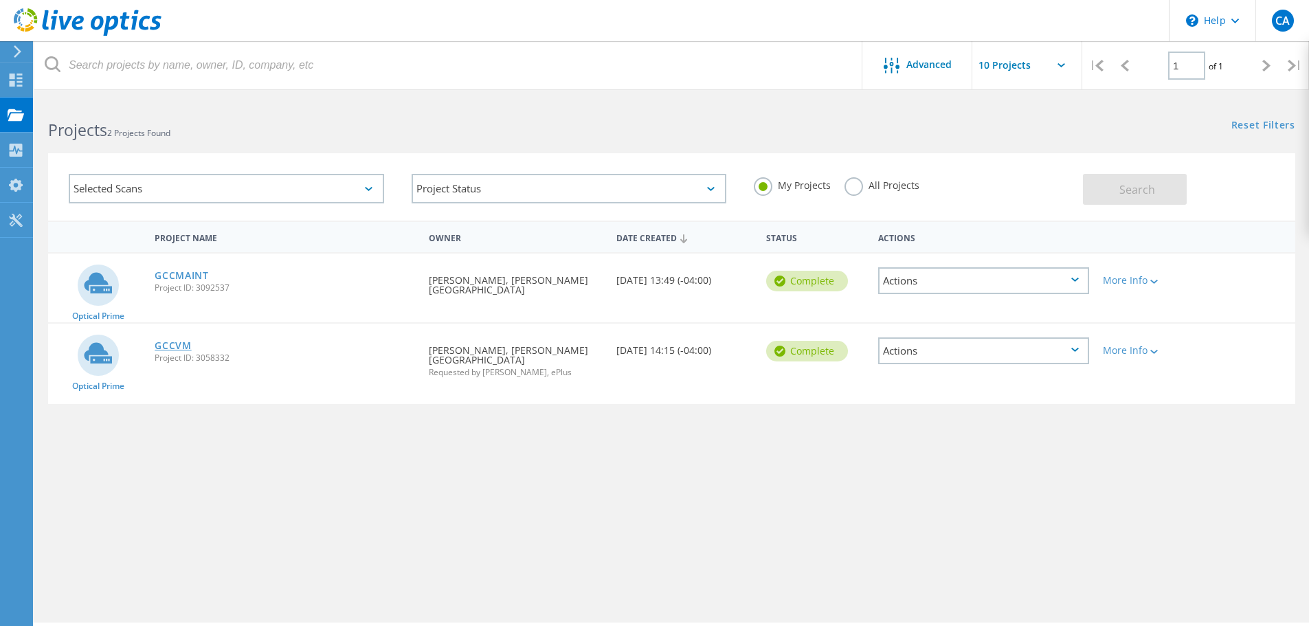
click at [171, 344] on link "GCCVM" at bounding box center [173, 346] width 37 height 10
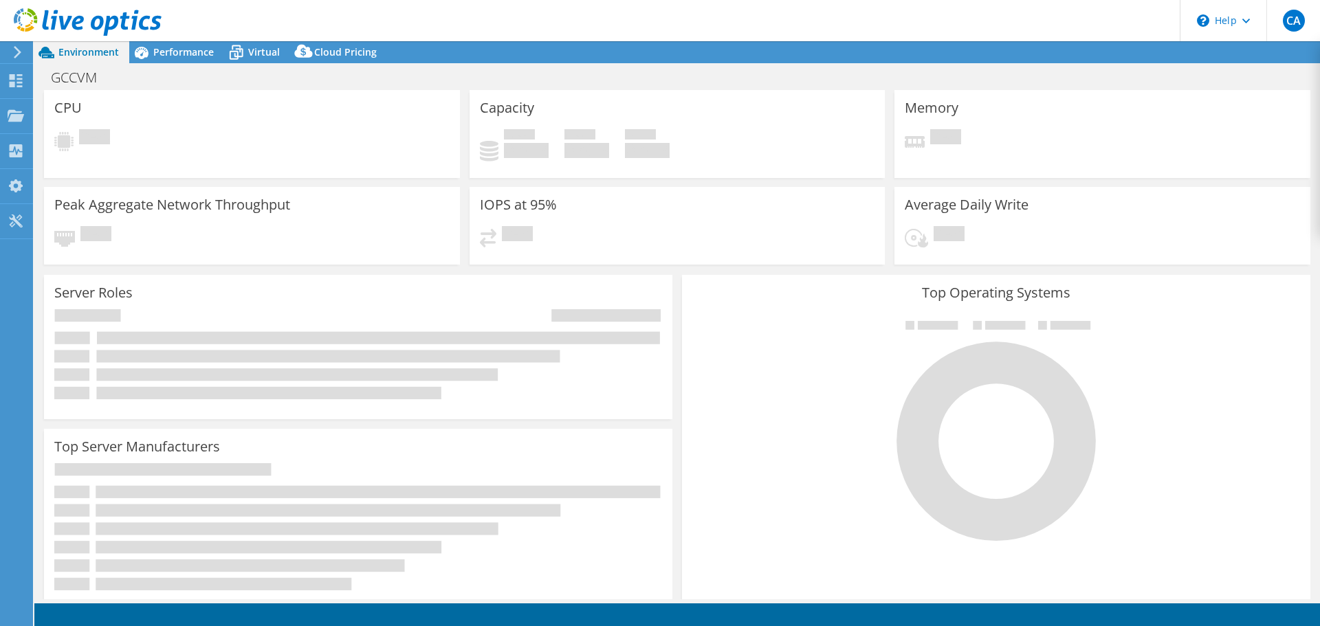
select select "USD"
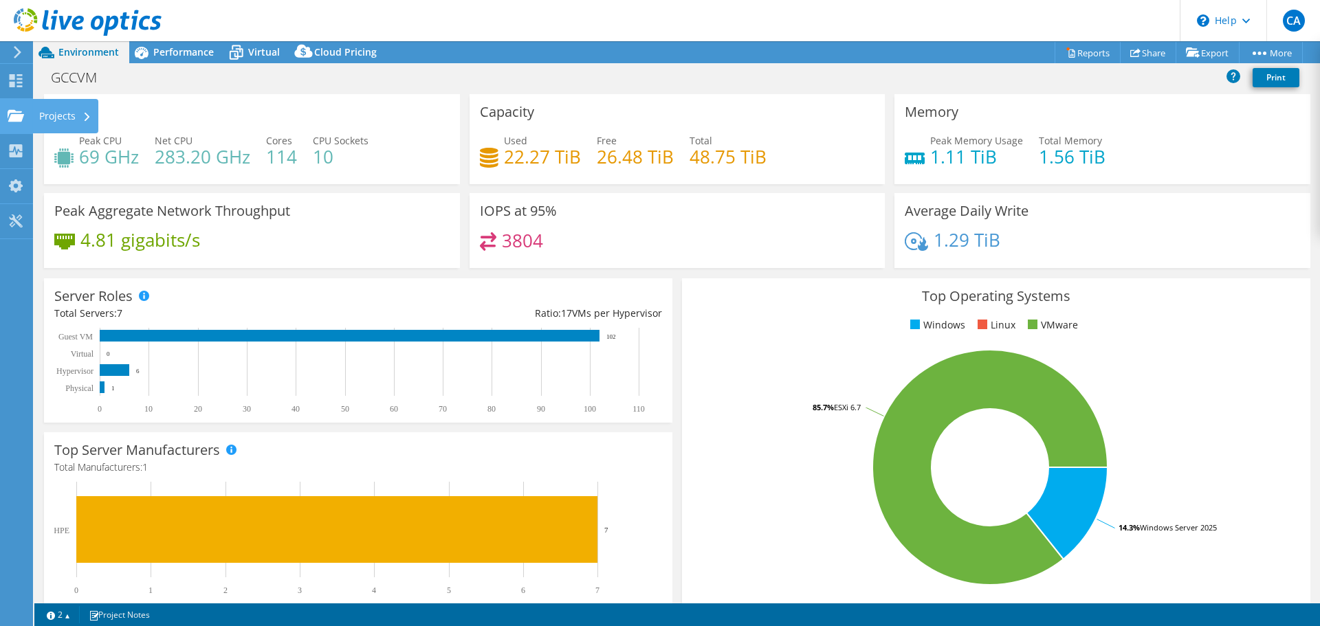
click at [12, 122] on icon at bounding box center [16, 115] width 16 height 13
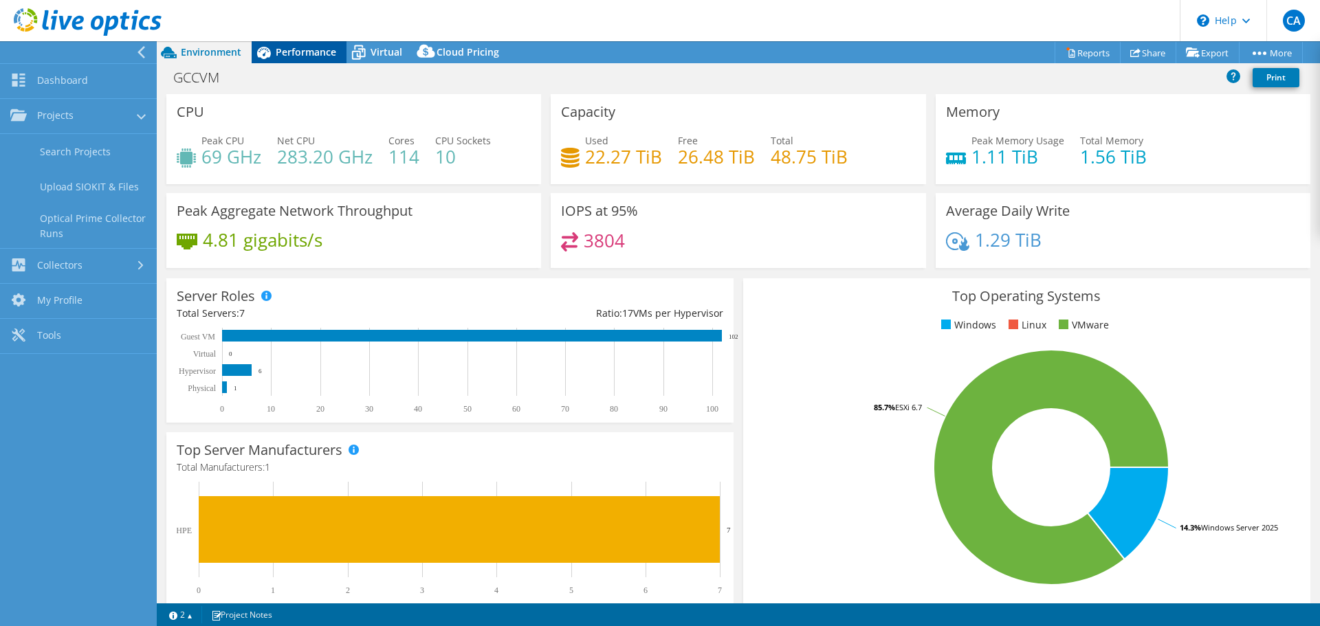
click at [309, 51] on span "Performance" at bounding box center [306, 51] width 60 height 13
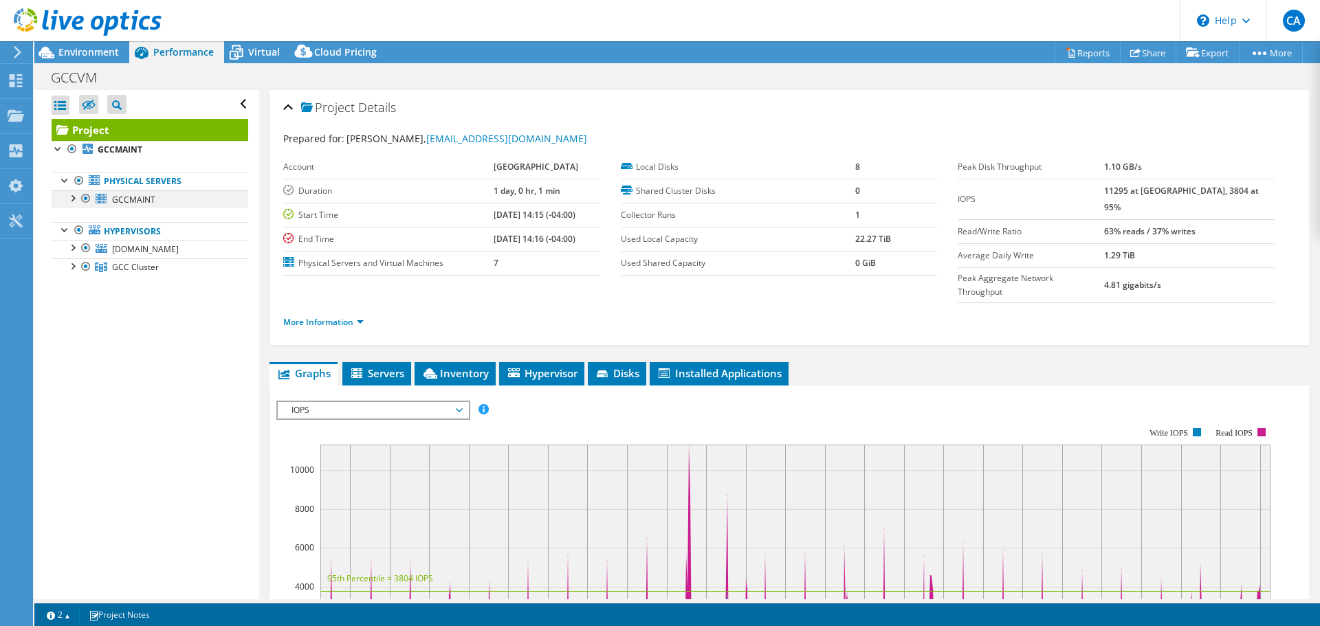
click at [84, 195] on div at bounding box center [86, 198] width 14 height 16
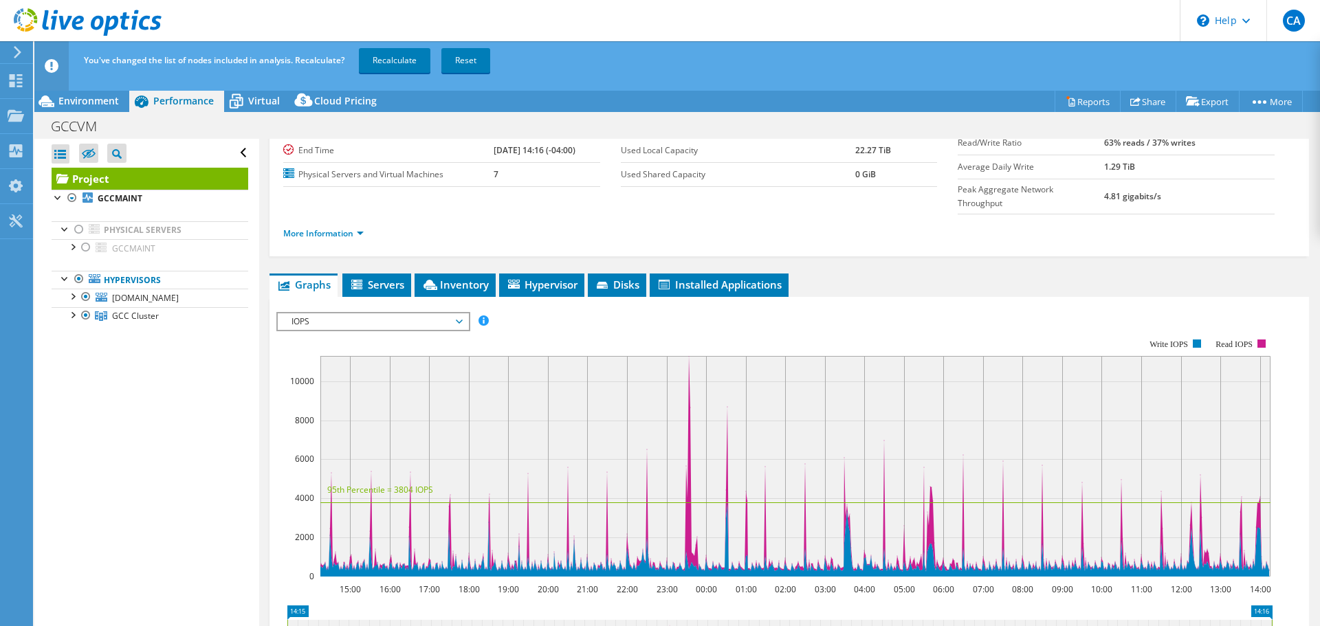
scroll to position [69, 0]
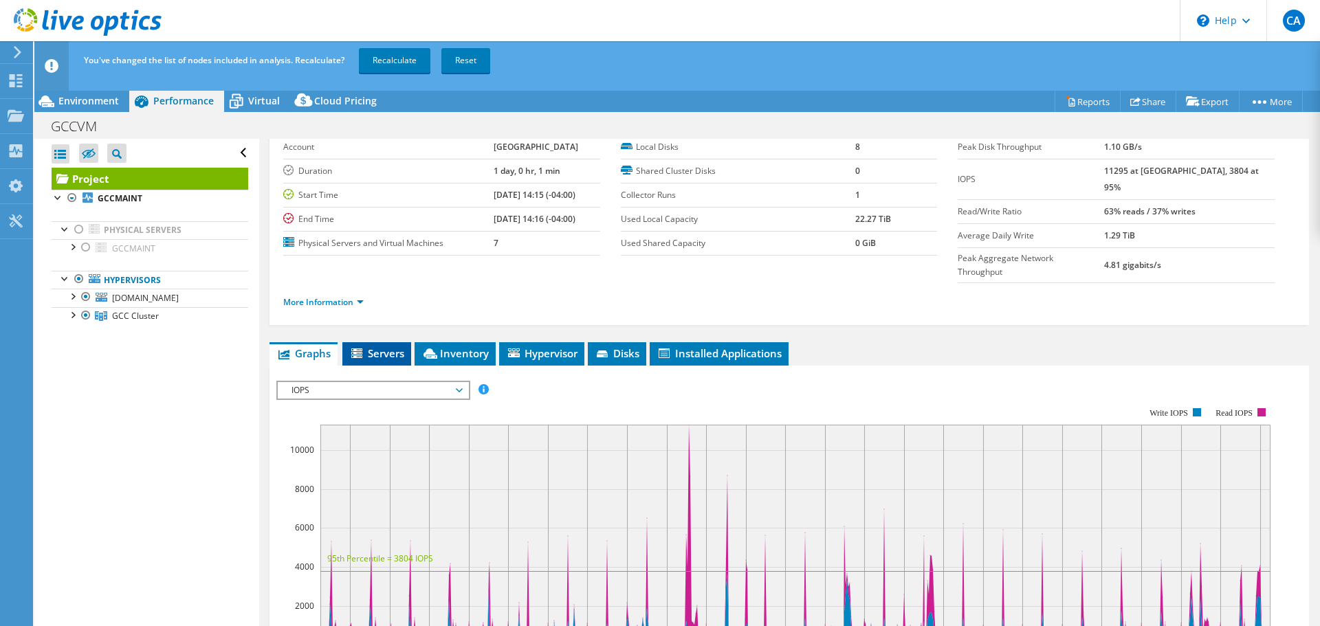
click at [376, 346] on span "Servers" at bounding box center [376, 353] width 55 height 14
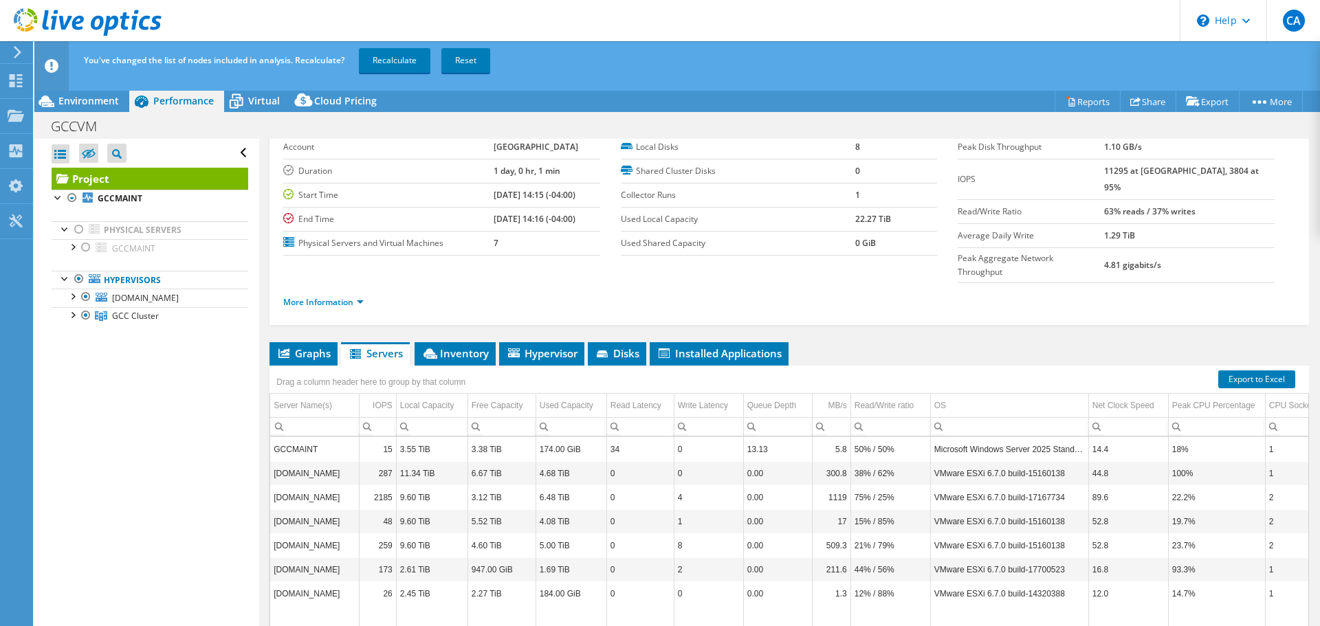
scroll to position [103, 0]
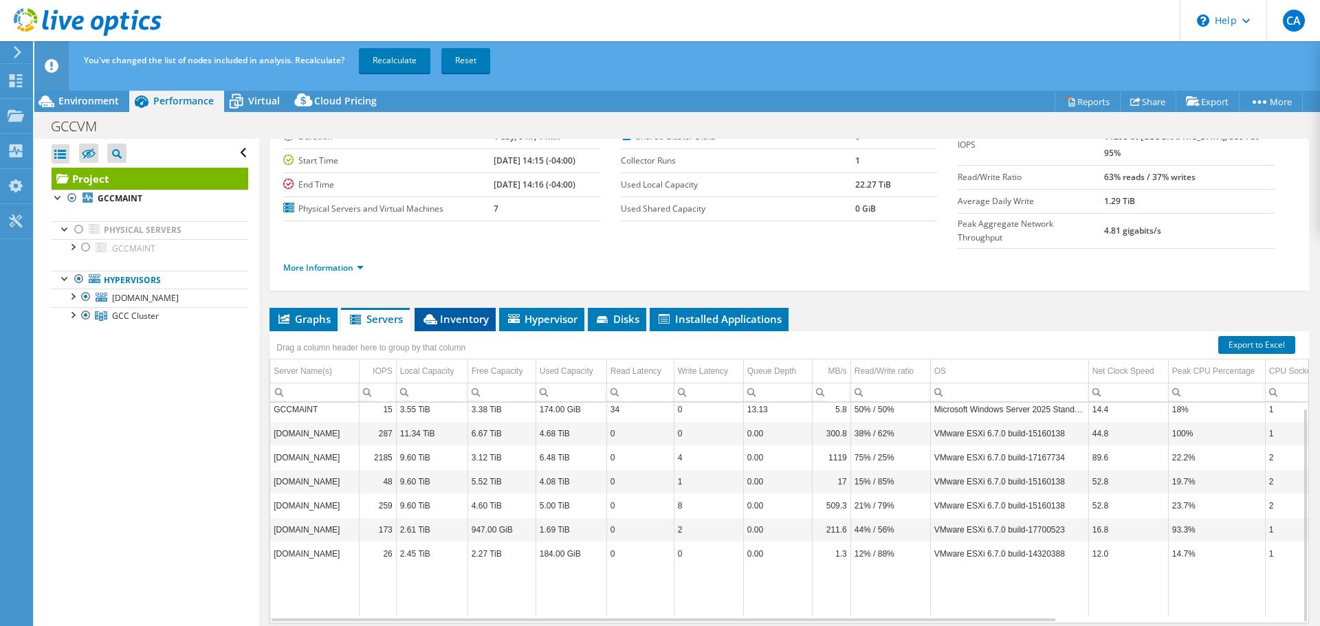
click at [460, 312] on span "Inventory" at bounding box center [454, 319] width 67 height 14
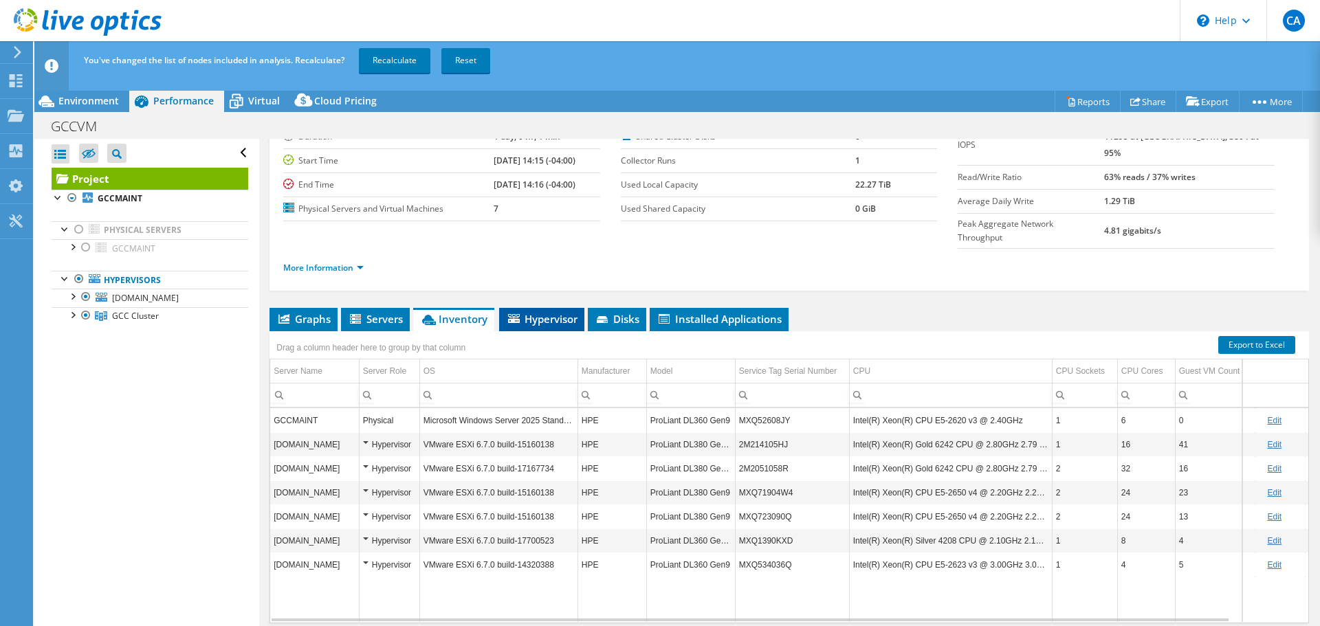
click at [553, 312] on span "Hypervisor" at bounding box center [541, 319] width 71 height 14
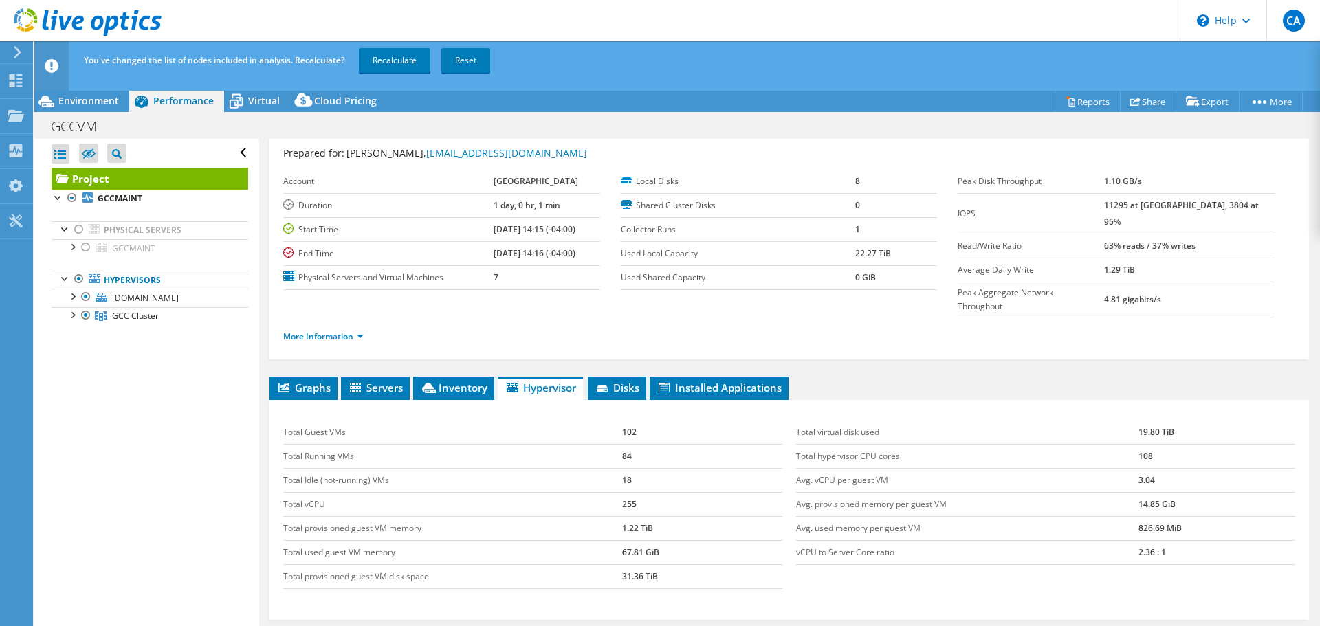
scroll to position [0, 0]
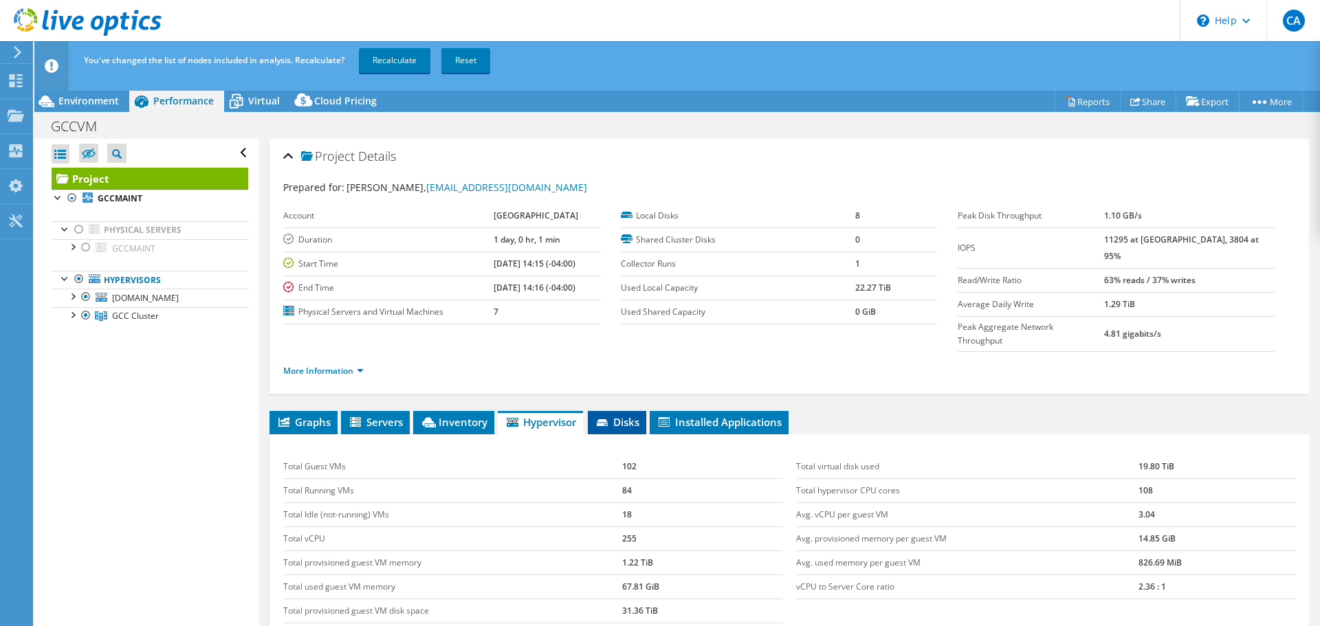
click at [615, 415] on span "Disks" at bounding box center [617, 422] width 45 height 14
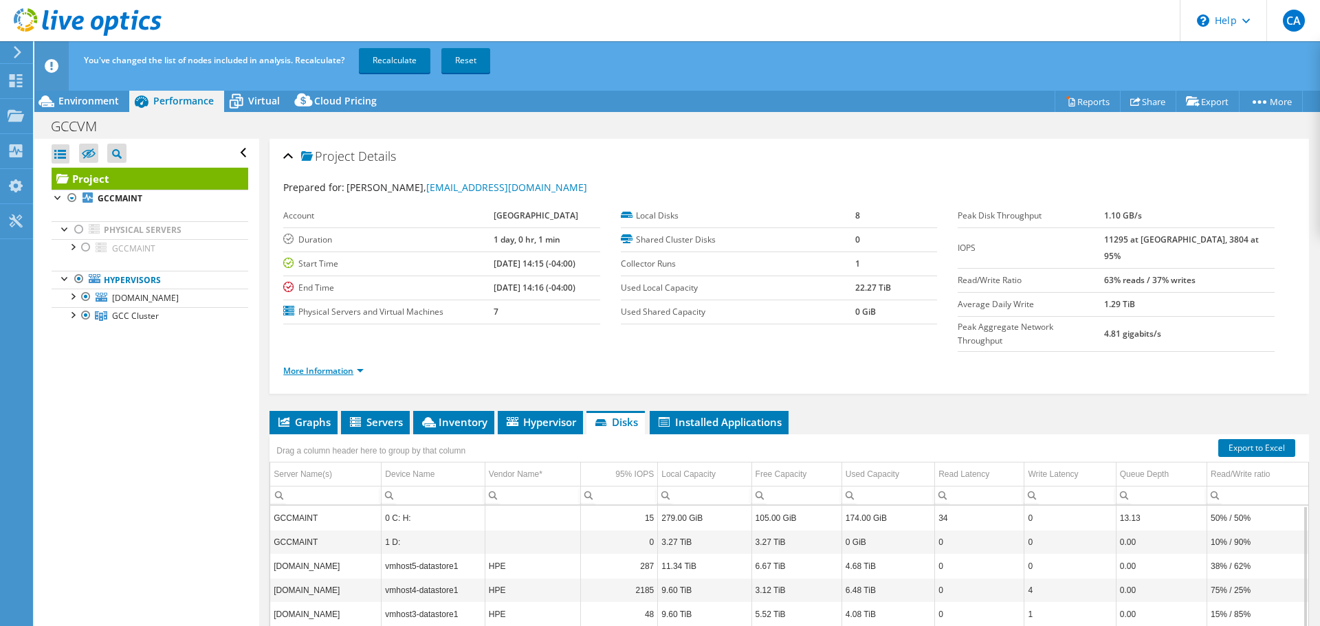
click at [317, 365] on link "More Information" at bounding box center [323, 371] width 80 height 12
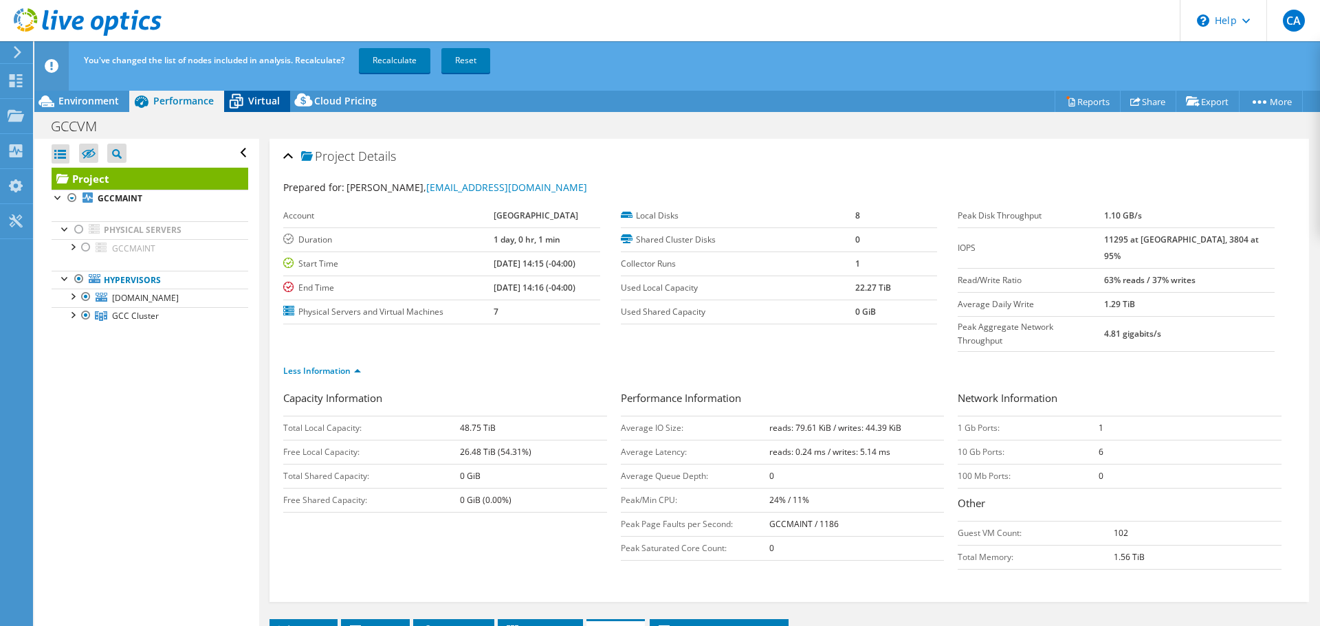
click at [252, 102] on span "Virtual" at bounding box center [264, 100] width 32 height 13
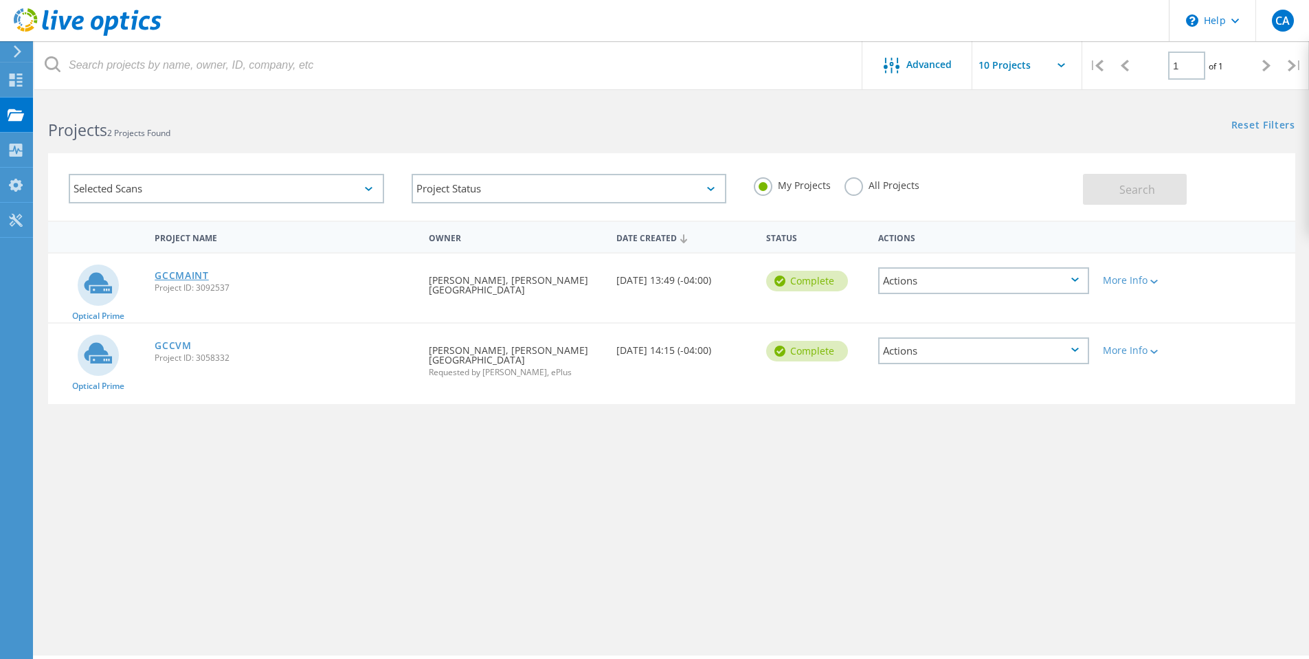
click at [192, 272] on link "GCCMAINT" at bounding box center [182, 276] width 54 height 10
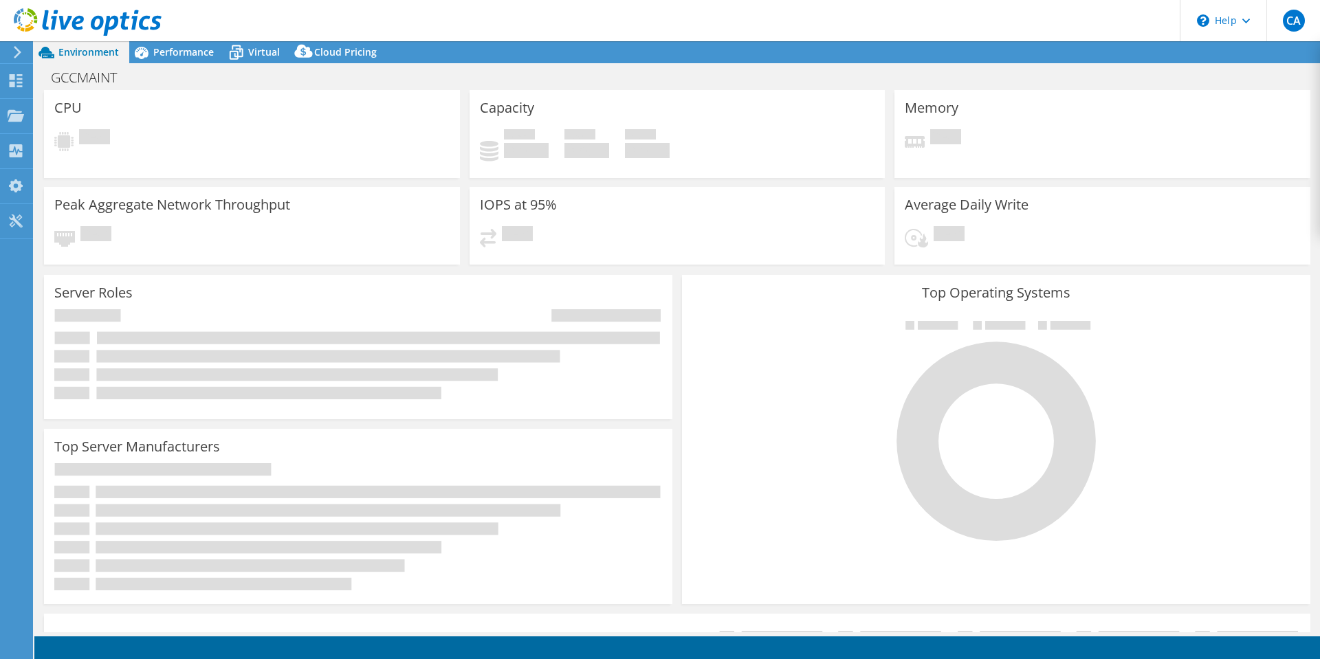
select select "USD"
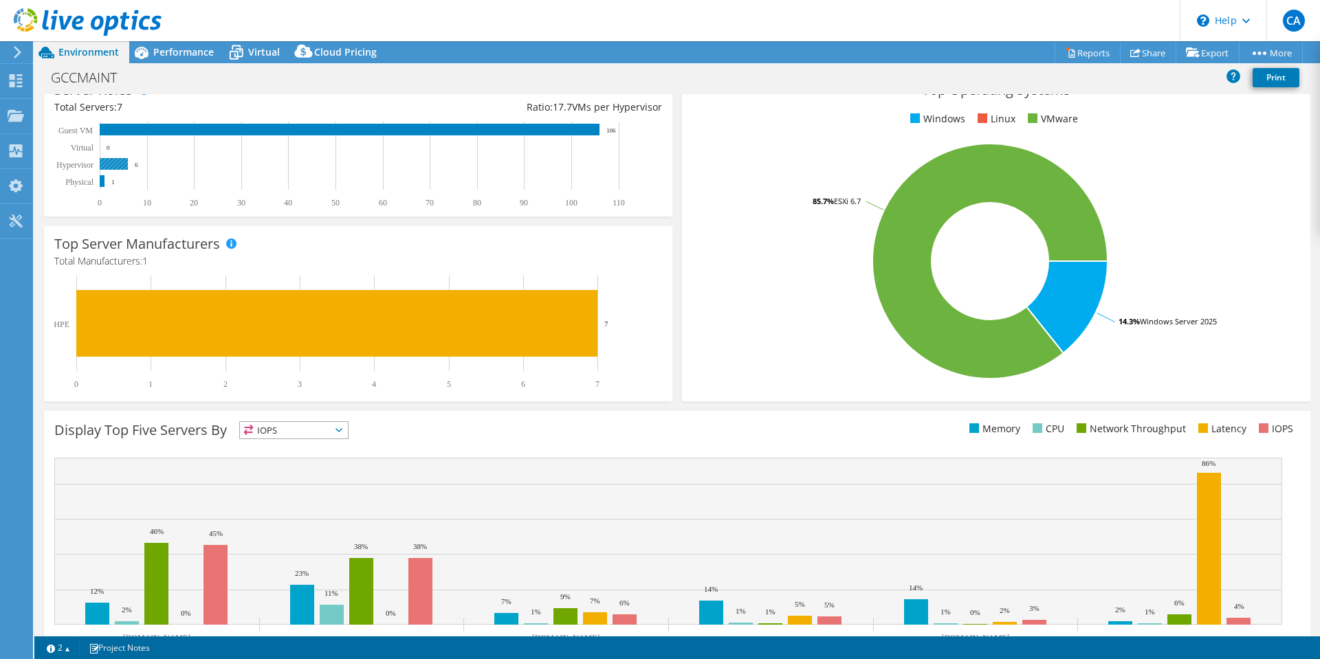
scroll to position [258, 0]
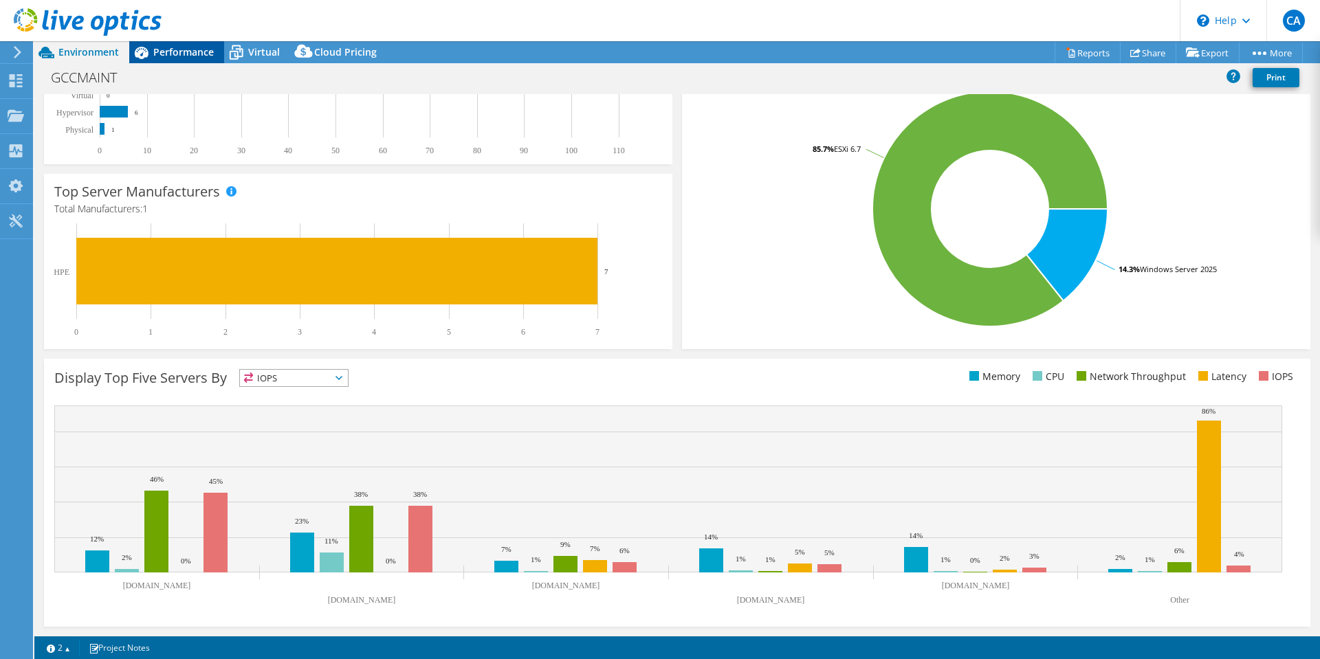
click at [180, 47] on span "Performance" at bounding box center [183, 51] width 60 height 13
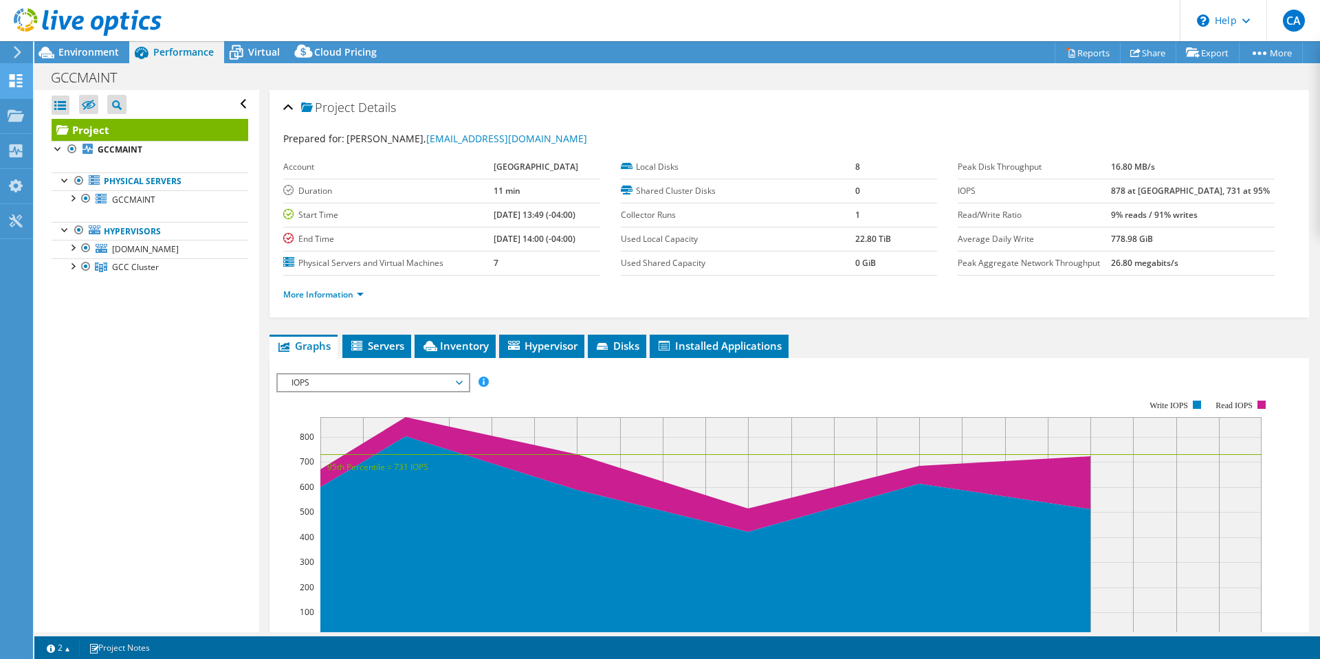
scroll to position [0, 0]
click at [84, 197] on div at bounding box center [86, 198] width 14 height 16
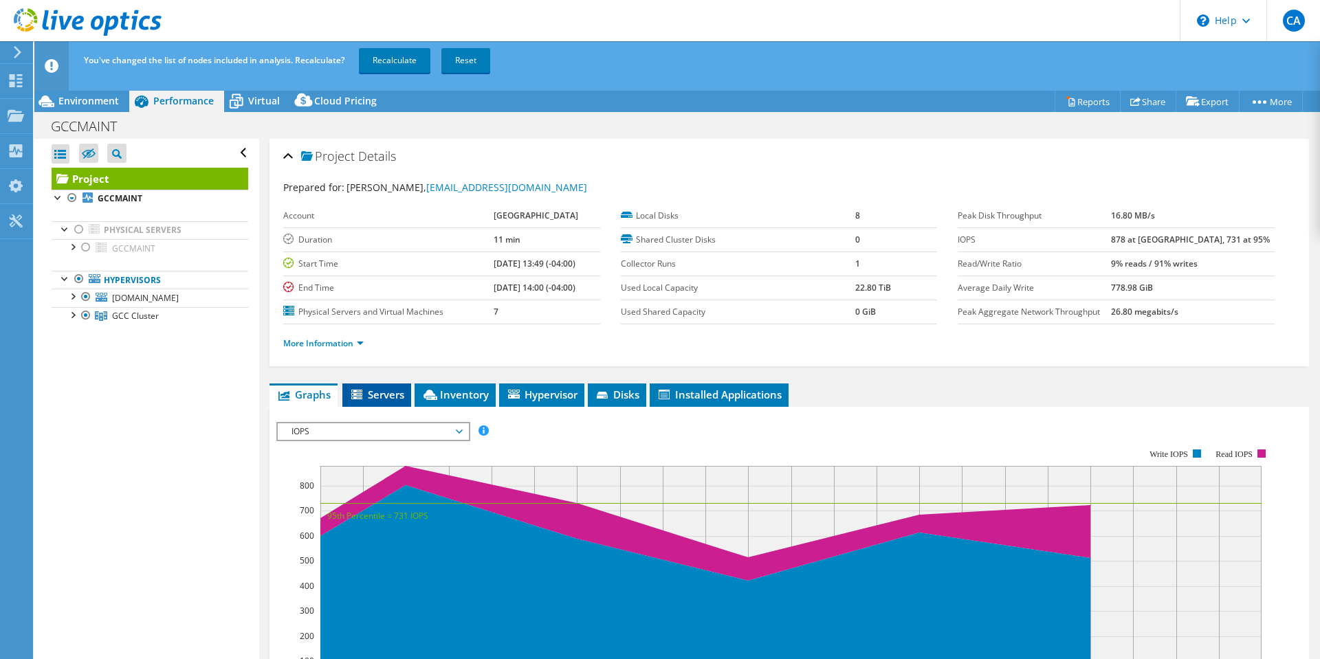
click at [388, 395] on span "Servers" at bounding box center [376, 395] width 55 height 14
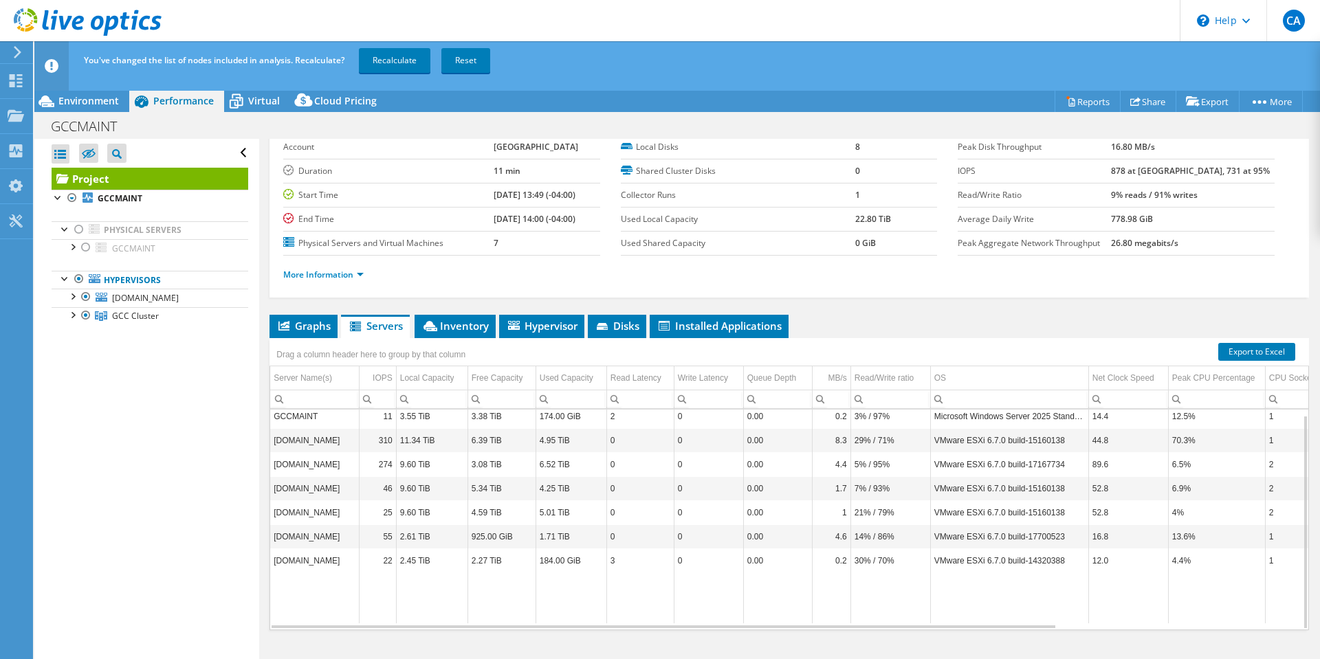
scroll to position [70, 0]
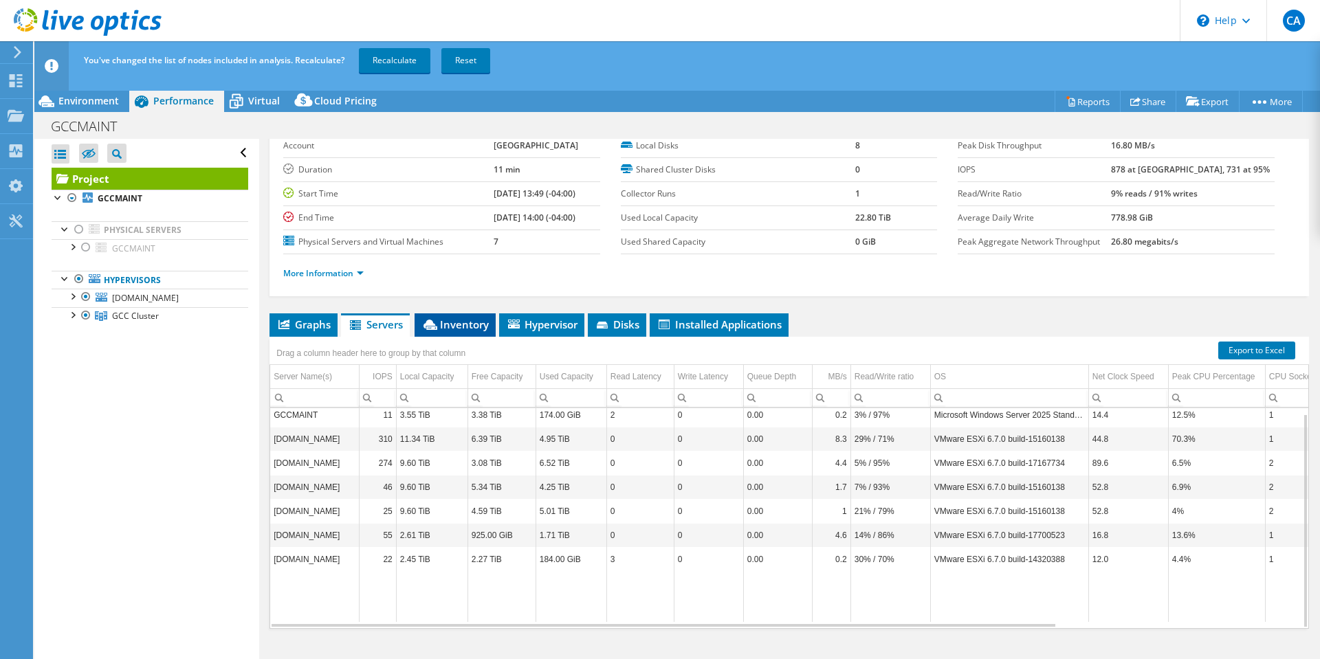
click at [448, 321] on span "Inventory" at bounding box center [454, 325] width 67 height 14
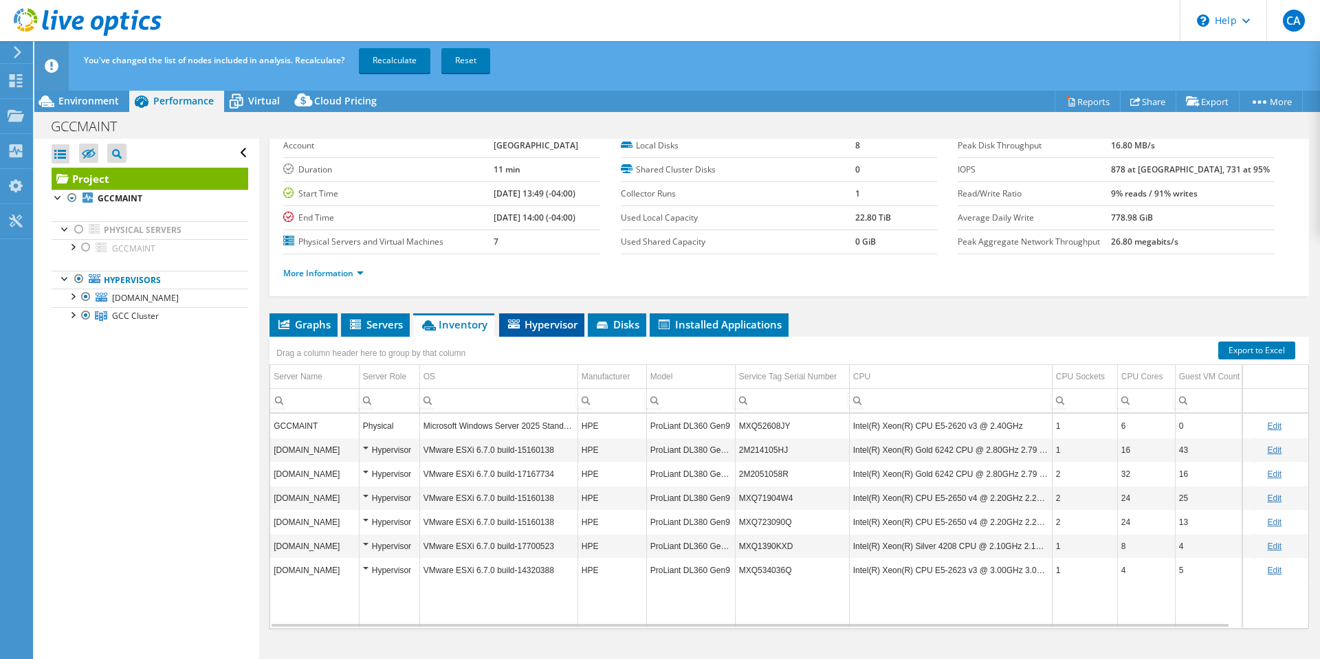
click at [550, 318] on span "Hypervisor" at bounding box center [541, 325] width 71 height 14
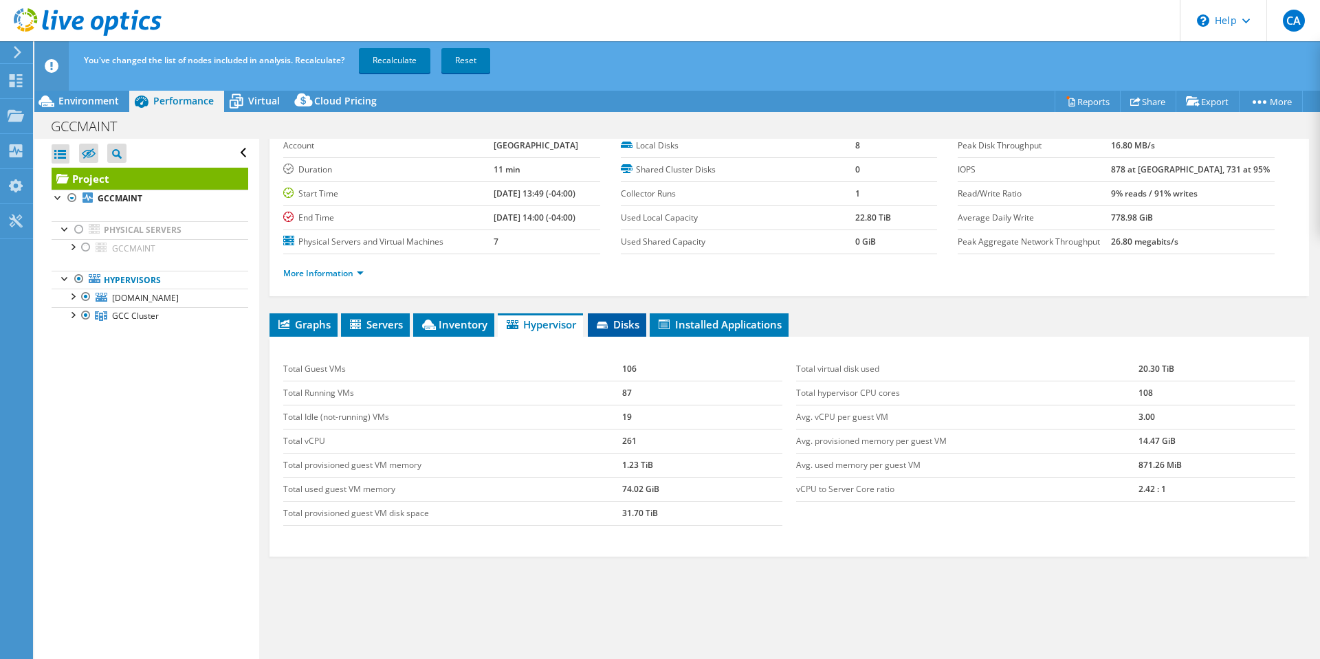
click at [627, 320] on span "Disks" at bounding box center [617, 325] width 45 height 14
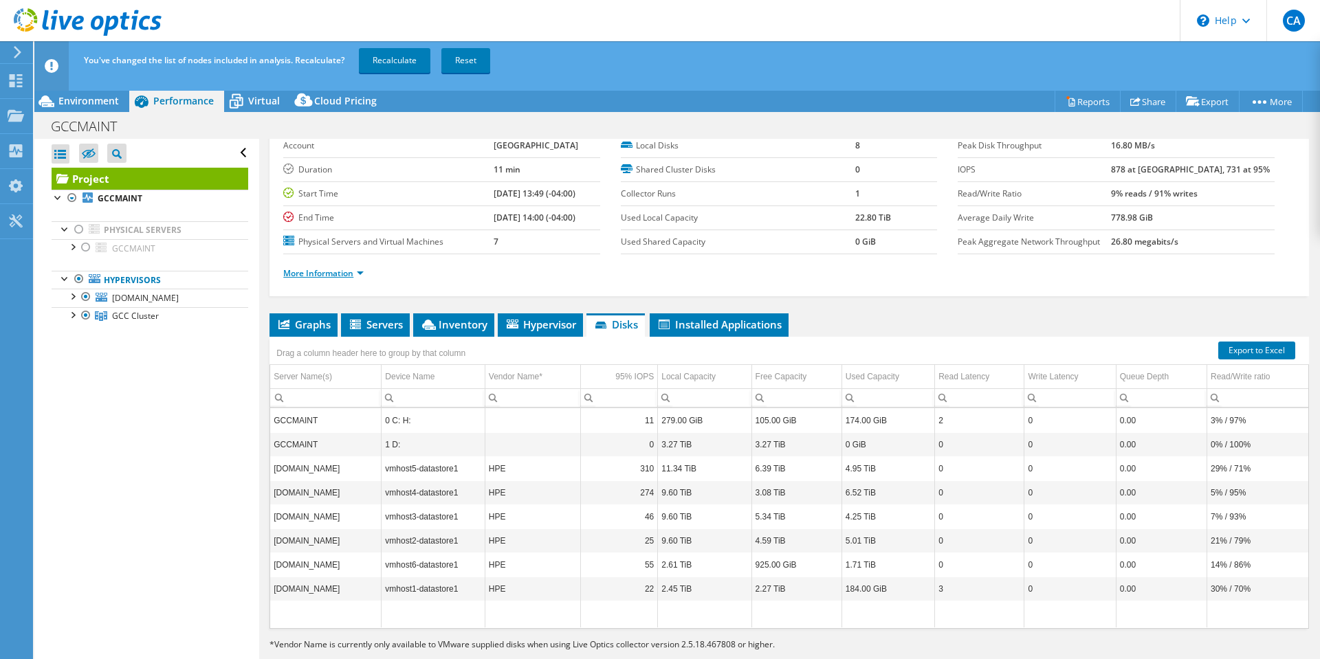
click at [346, 271] on link "More Information" at bounding box center [323, 273] width 80 height 12
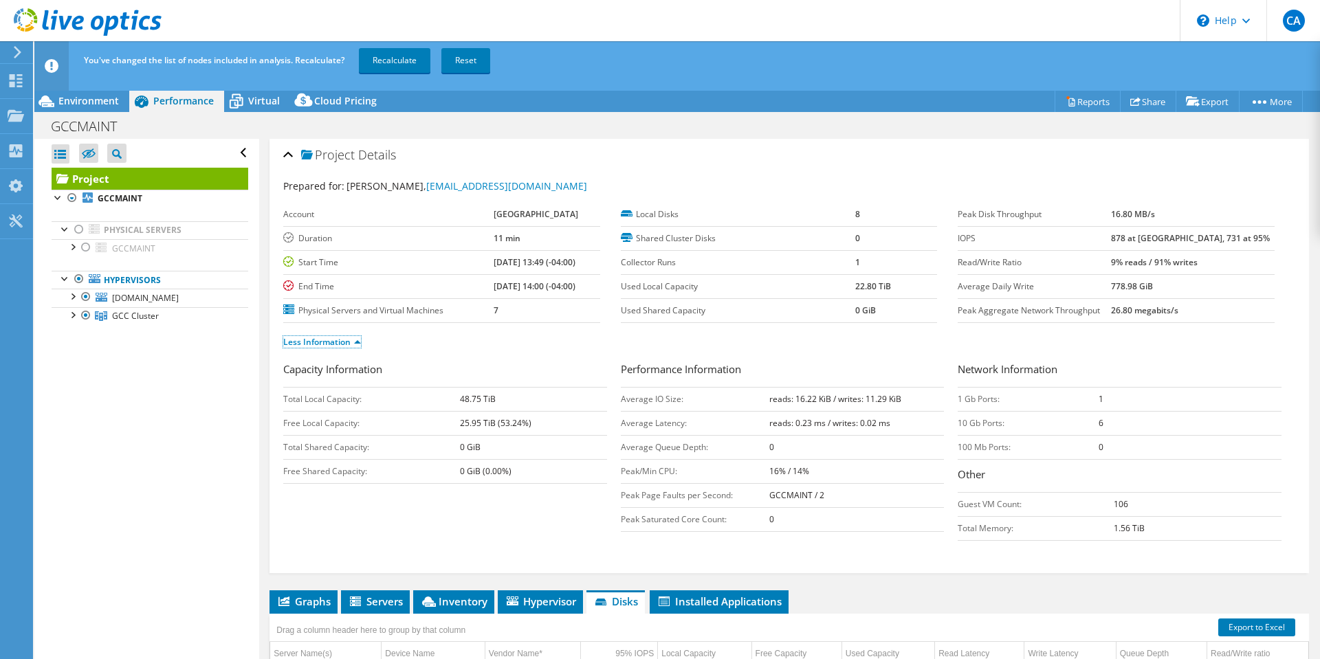
scroll to position [0, 0]
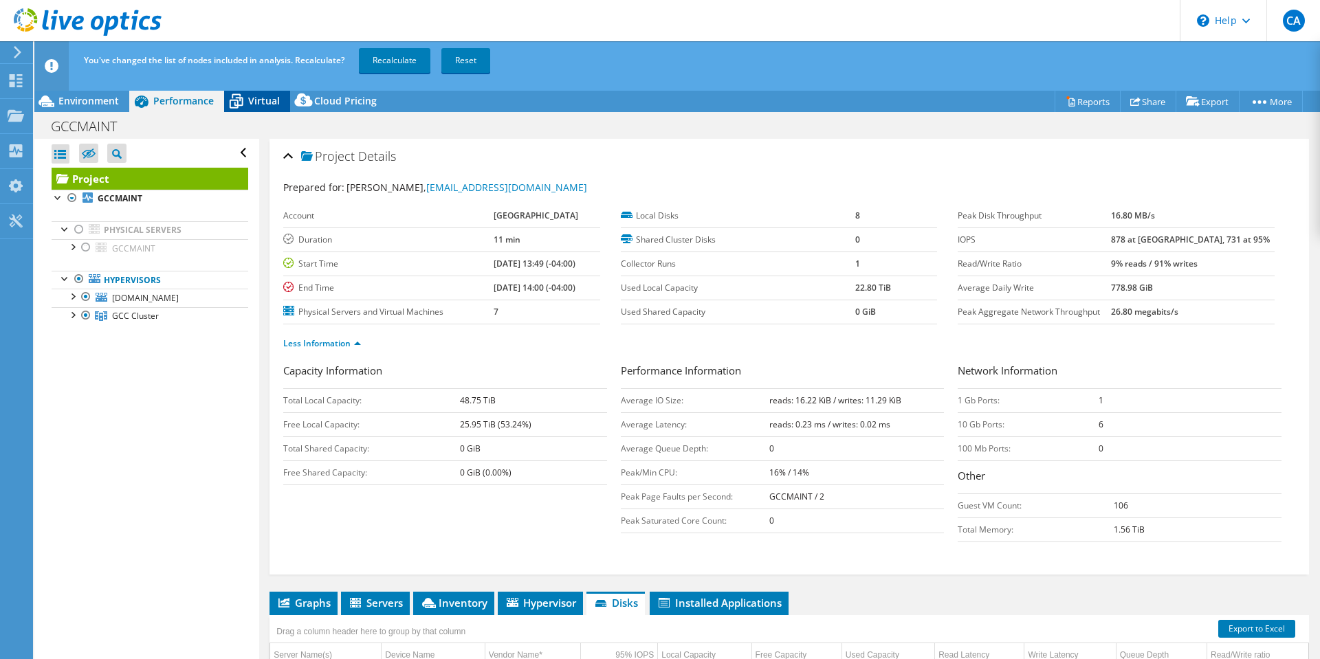
click at [258, 104] on span "Virtual" at bounding box center [264, 100] width 32 height 13
